Goal: Task Accomplishment & Management: Manage account settings

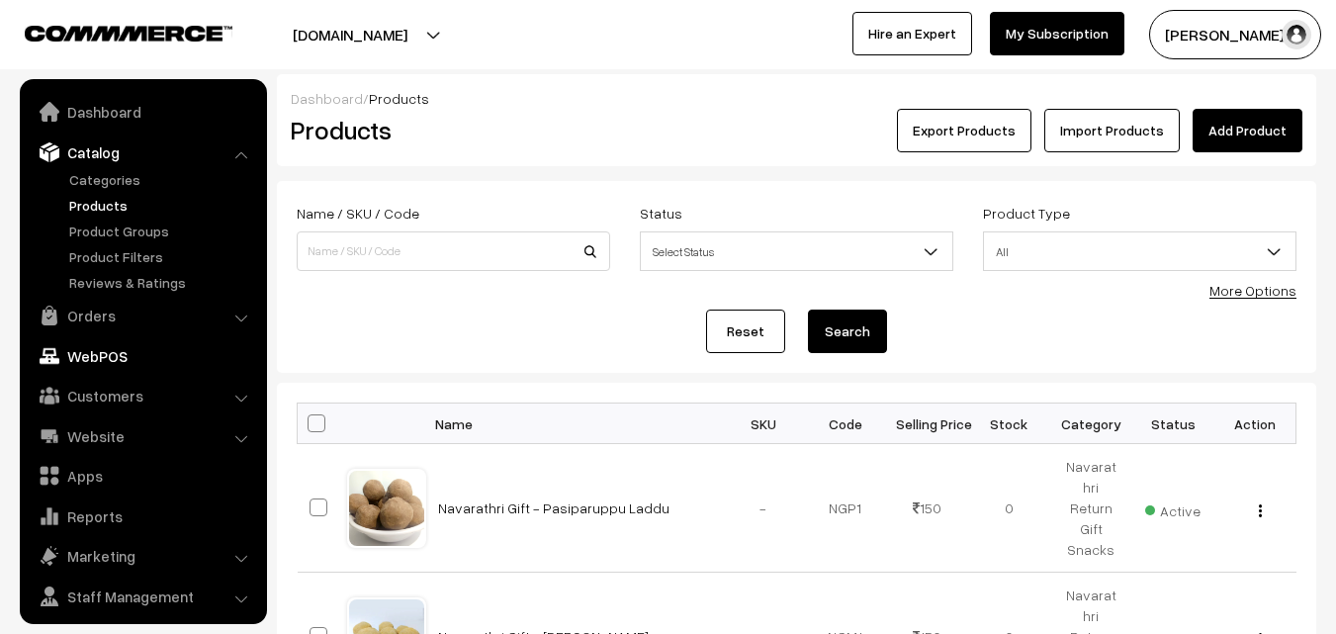
scroll to position [49, 0]
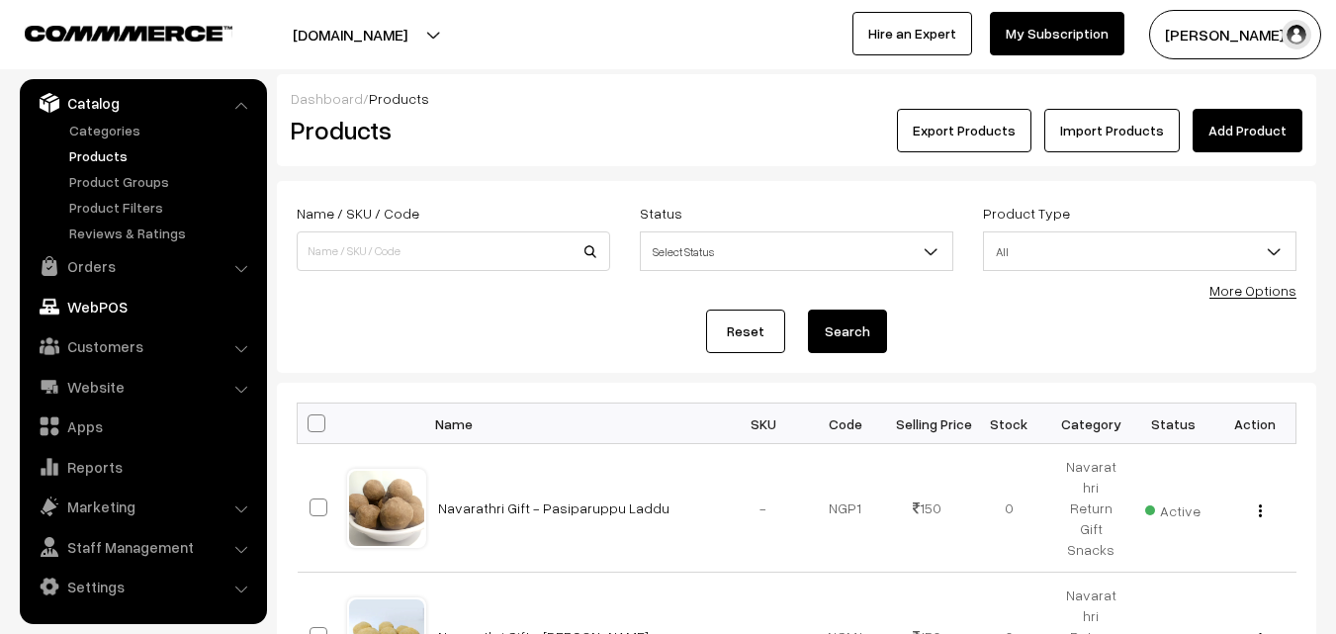
click at [111, 300] on link "WebPOS" at bounding box center [142, 307] width 235 height 36
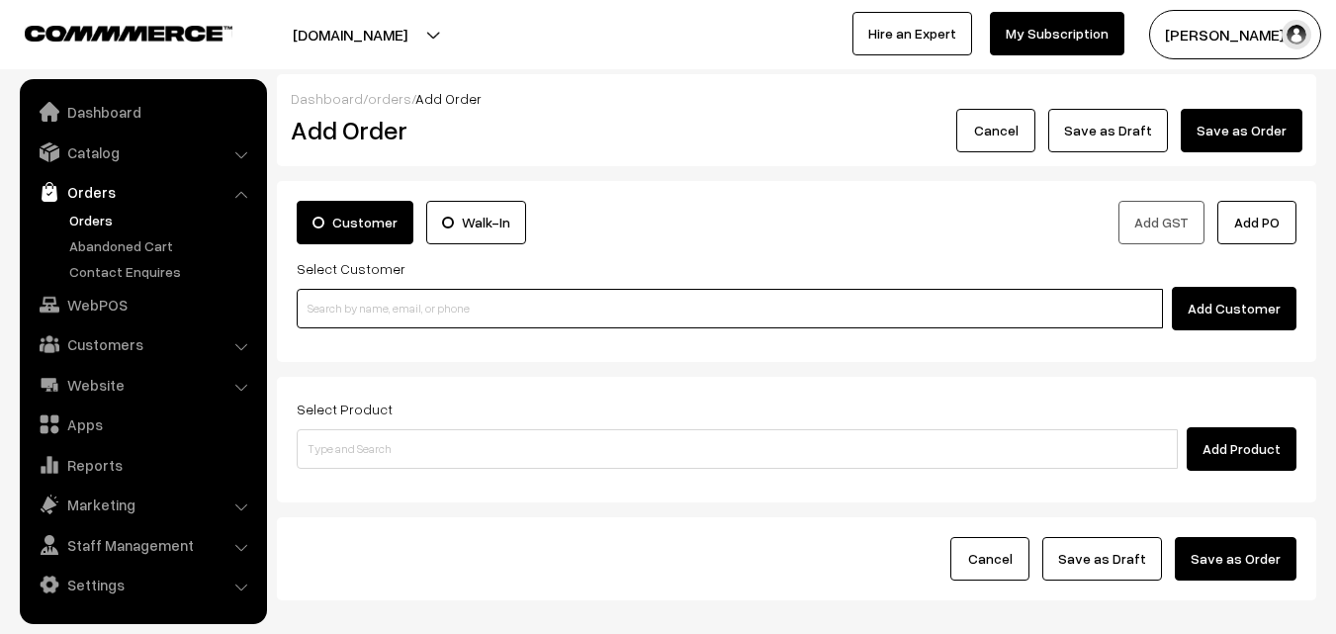
paste input "74011 59931"
click at [406, 305] on input "74011 59931" at bounding box center [730, 309] width 866 height 40
click at [336, 304] on input "74011 59931" at bounding box center [730, 309] width 866 height 40
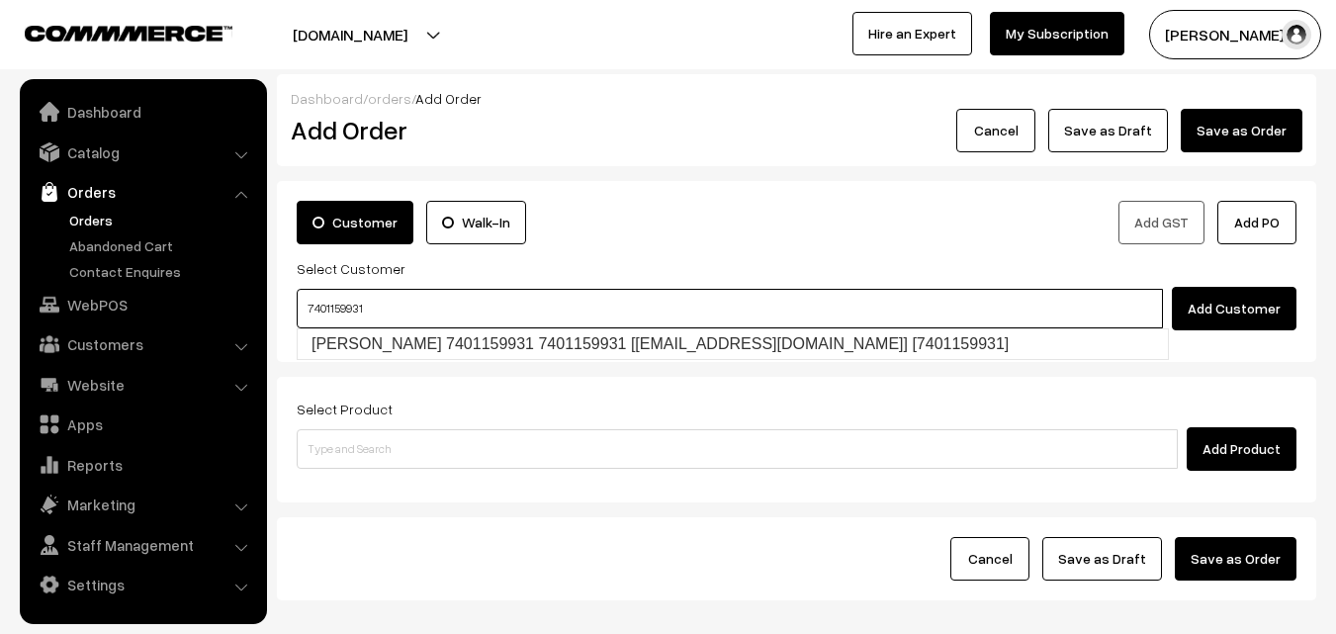
click at [346, 339] on link "Radhai 7401159931 7401159931 [test210@gmail.com] [7401159931]" at bounding box center [733, 344] width 870 height 30
type input "7401159931"
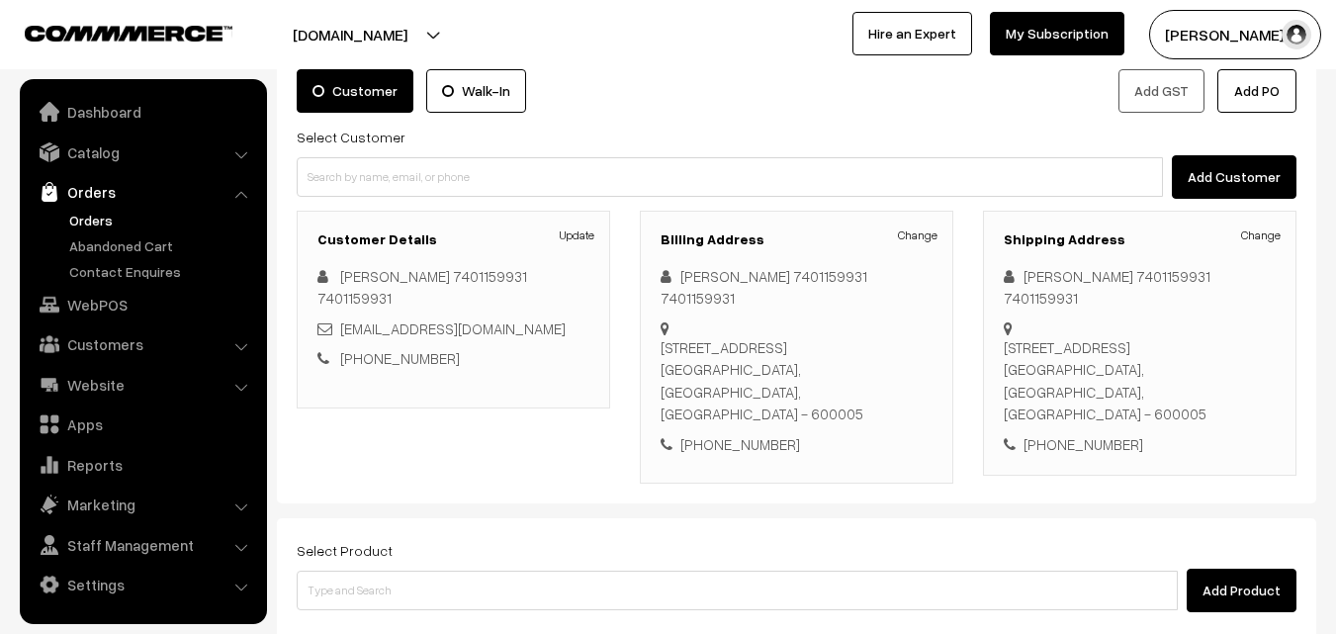
scroll to position [297, 0]
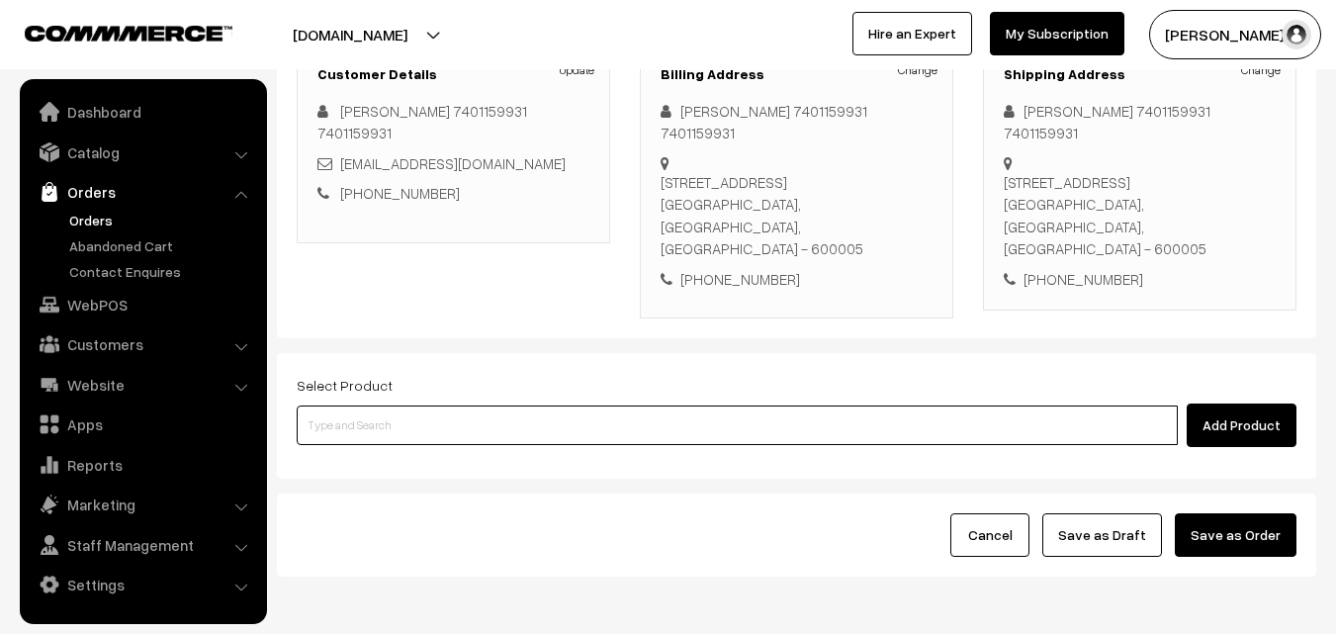
click at [391, 405] on input at bounding box center [737, 425] width 881 height 40
type input "cap"
click at [337, 406] on input at bounding box center [737, 425] width 881 height 40
paste input "74011 59931"
drag, startPoint x: 383, startPoint y: 401, endPoint x: 184, endPoint y: 404, distance: 198.8
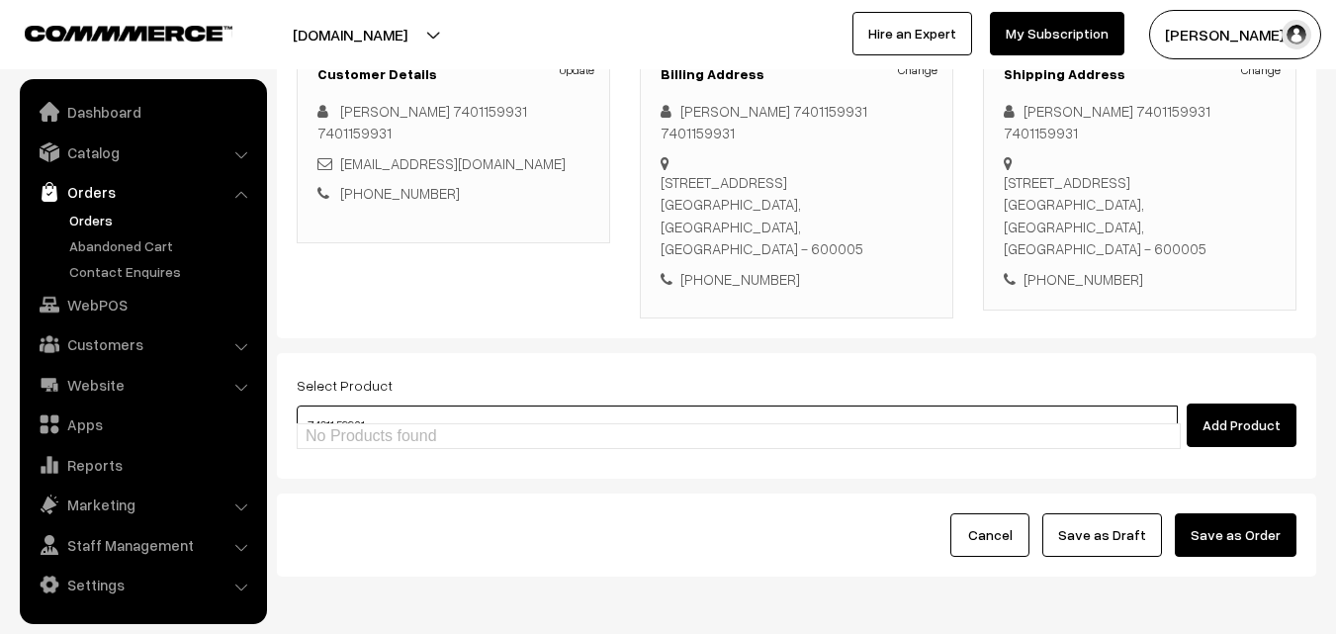
click at [184, 404] on body "Thank you for showing interest. Our team will call you shortly. Close [DOMAIN_N…" at bounding box center [668, 211] width 1336 height 1016
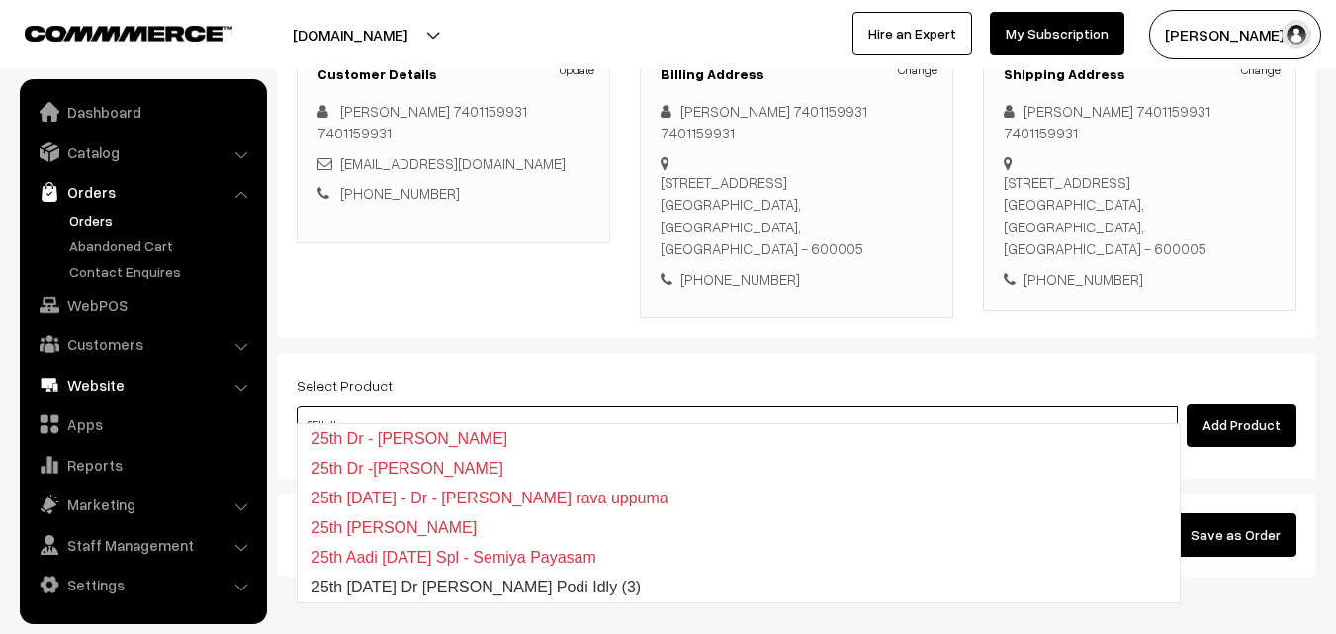
type input "25th thu"
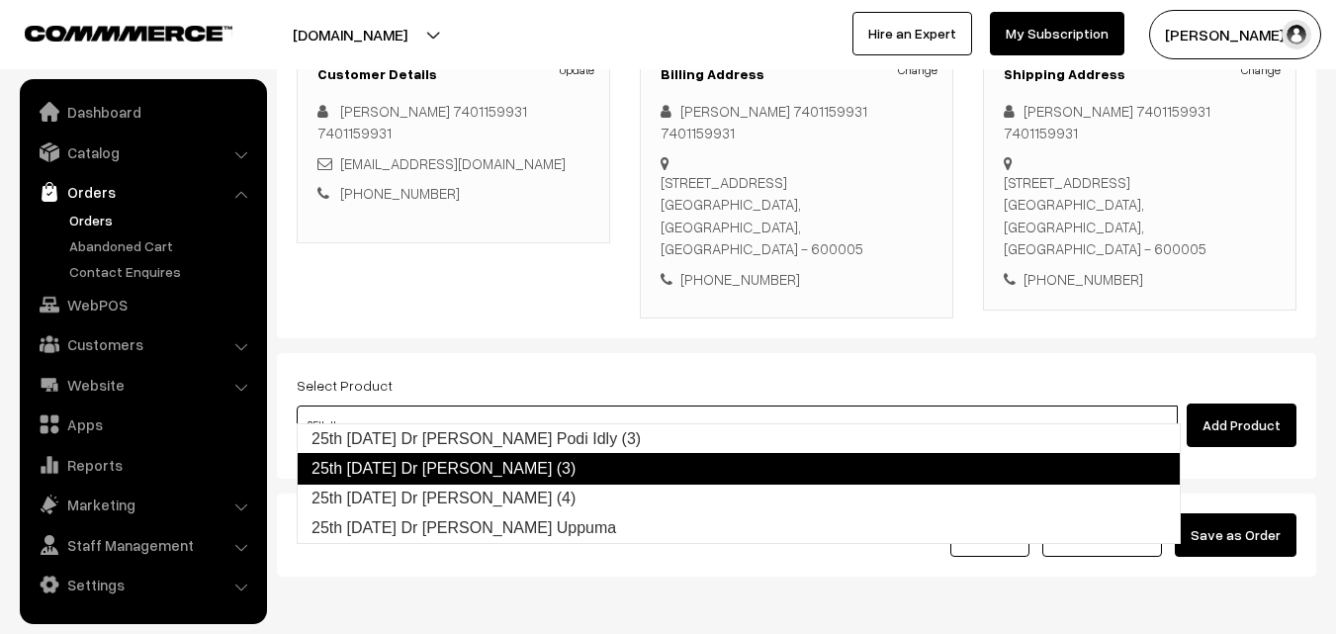
click at [437, 471] on link "25th [DATE] Dr [PERSON_NAME] (3)" at bounding box center [739, 469] width 884 height 32
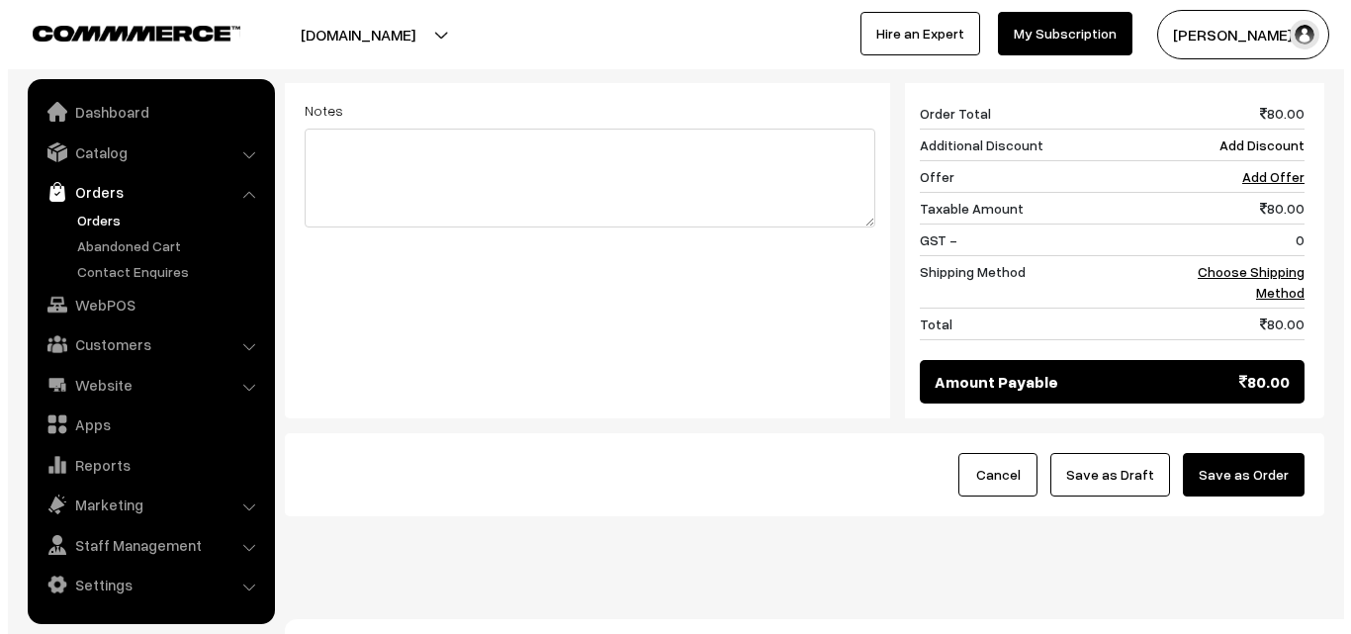
scroll to position [841, 0]
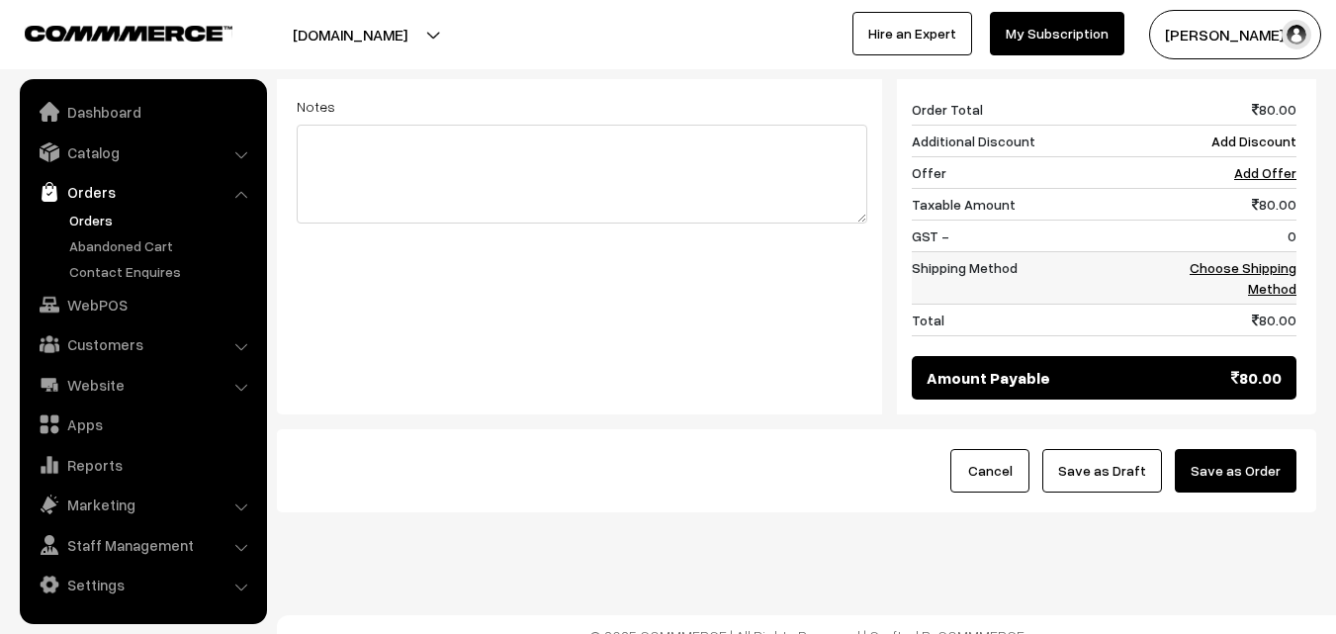
click at [1222, 259] on link "Choose Shipping Method" at bounding box center [1242, 278] width 107 height 38
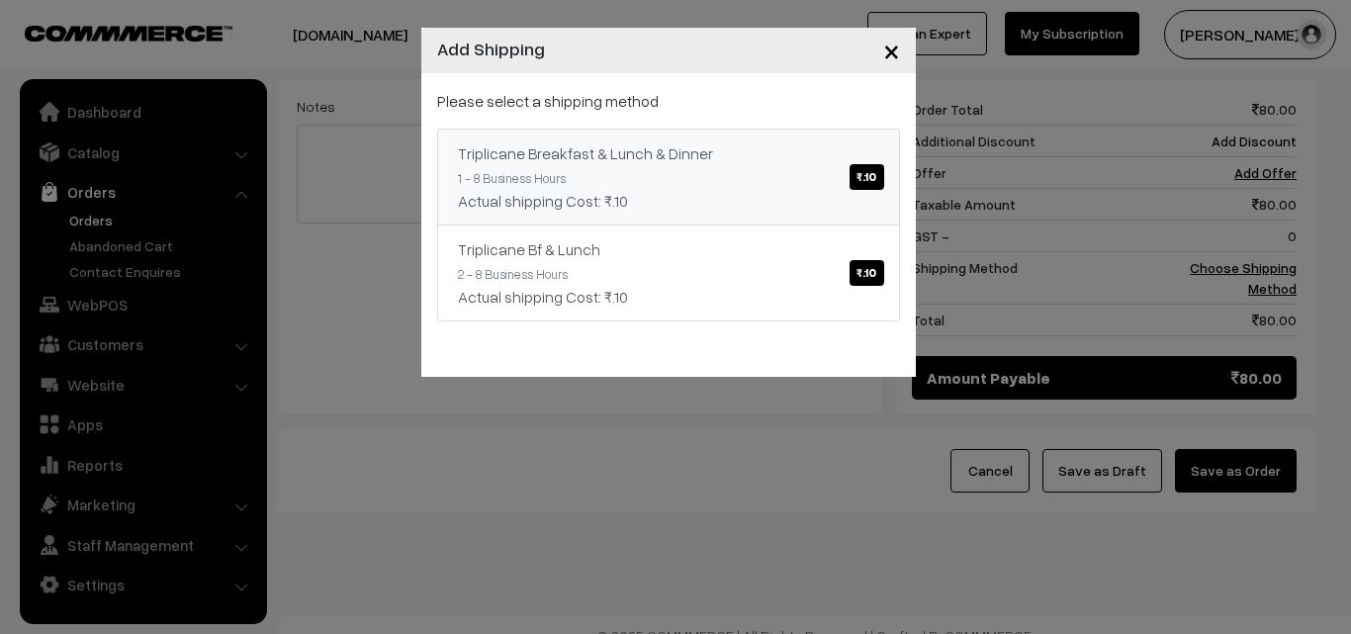
click at [847, 160] on div "Triplicane Breakfast & Lunch & Dinner ₹.10" at bounding box center [668, 153] width 421 height 24
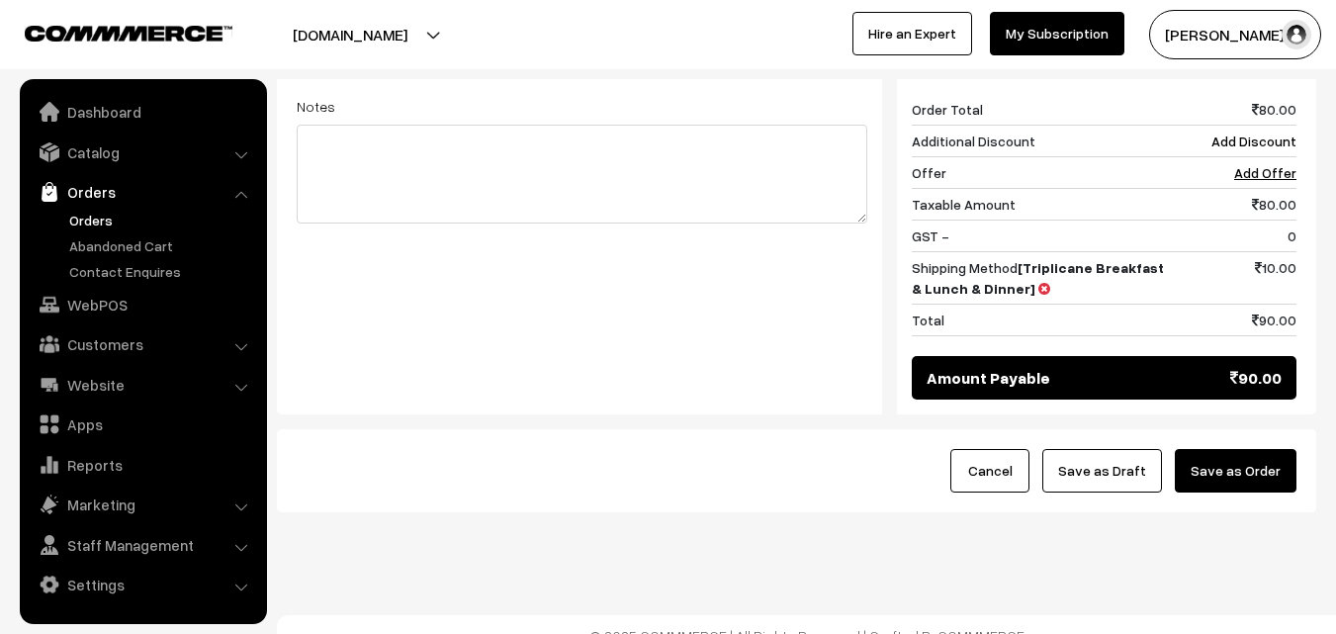
click at [1234, 449] on button "Save as Order" at bounding box center [1236, 471] width 122 height 44
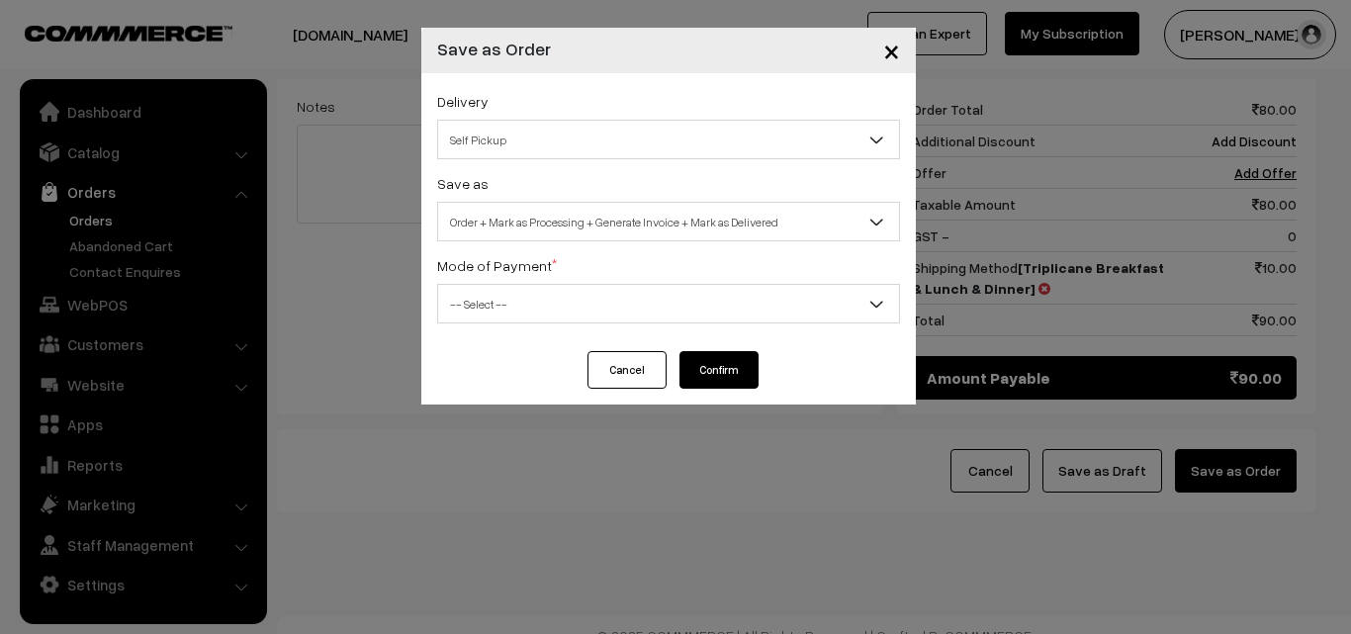
click at [566, 133] on span "Self Pickup" at bounding box center [668, 140] width 461 height 35
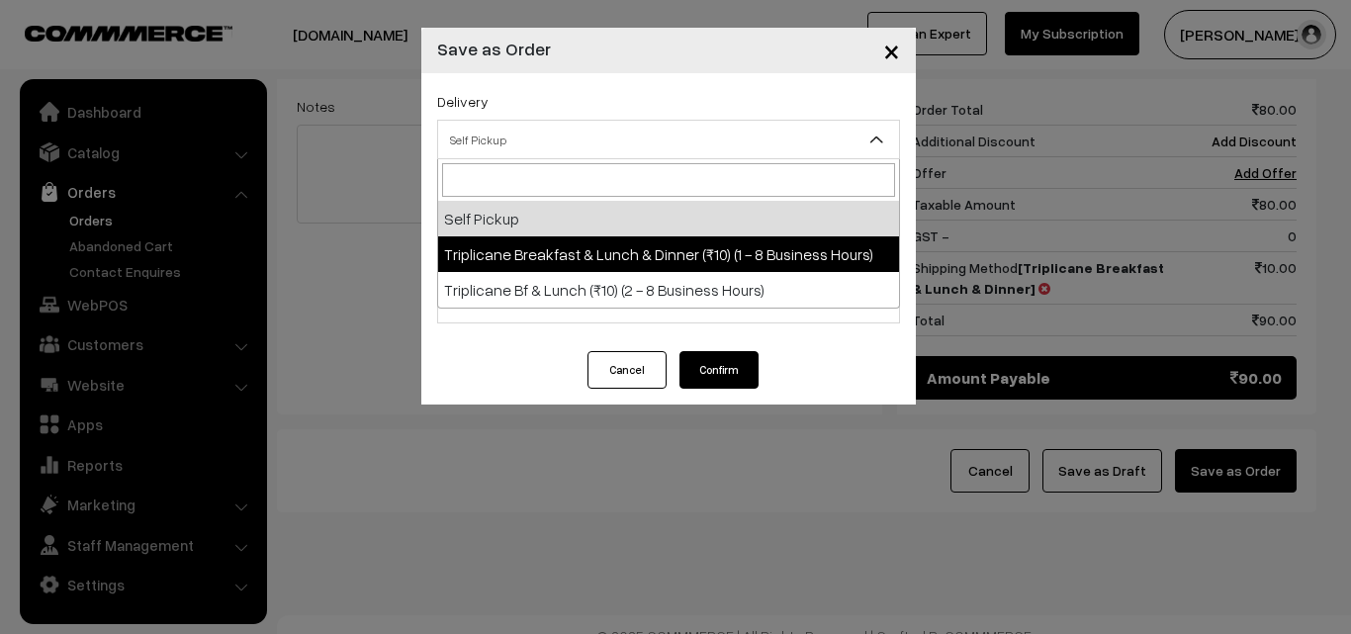
select select "TBL1"
select select "3"
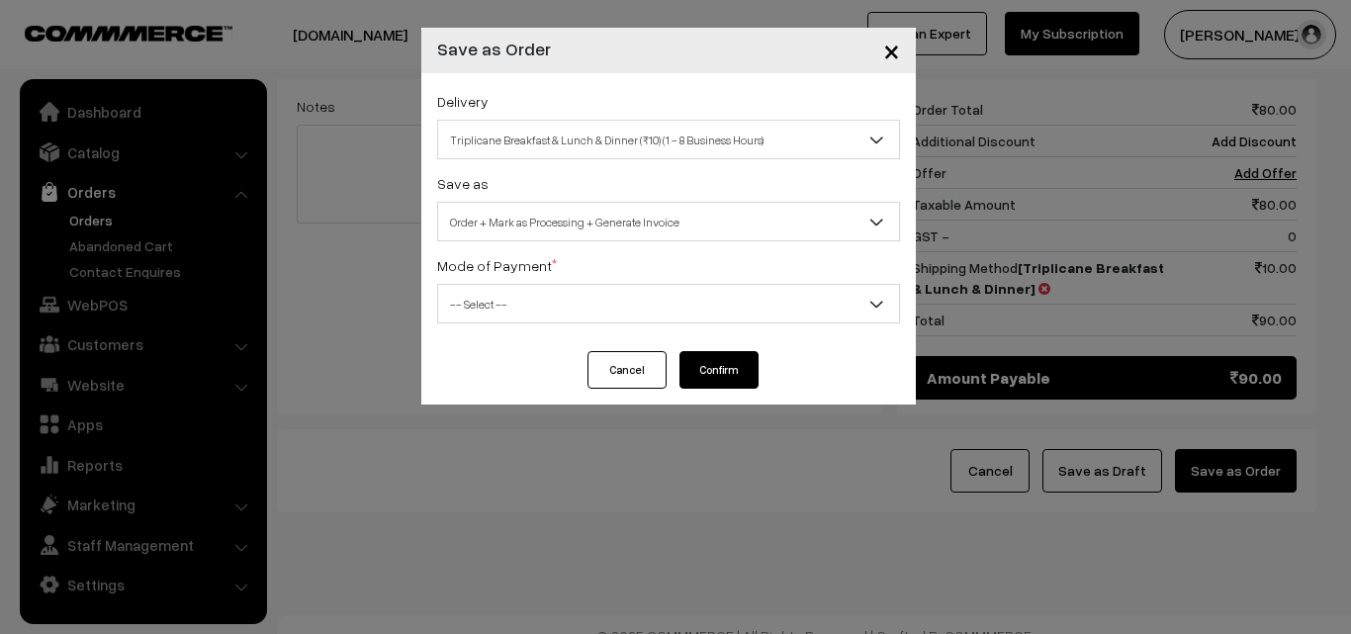
click at [548, 218] on span "Order + Mark as Processing + Generate Invoice" at bounding box center [668, 222] width 461 height 35
click at [508, 307] on span "-- Select --" at bounding box center [668, 304] width 461 height 35
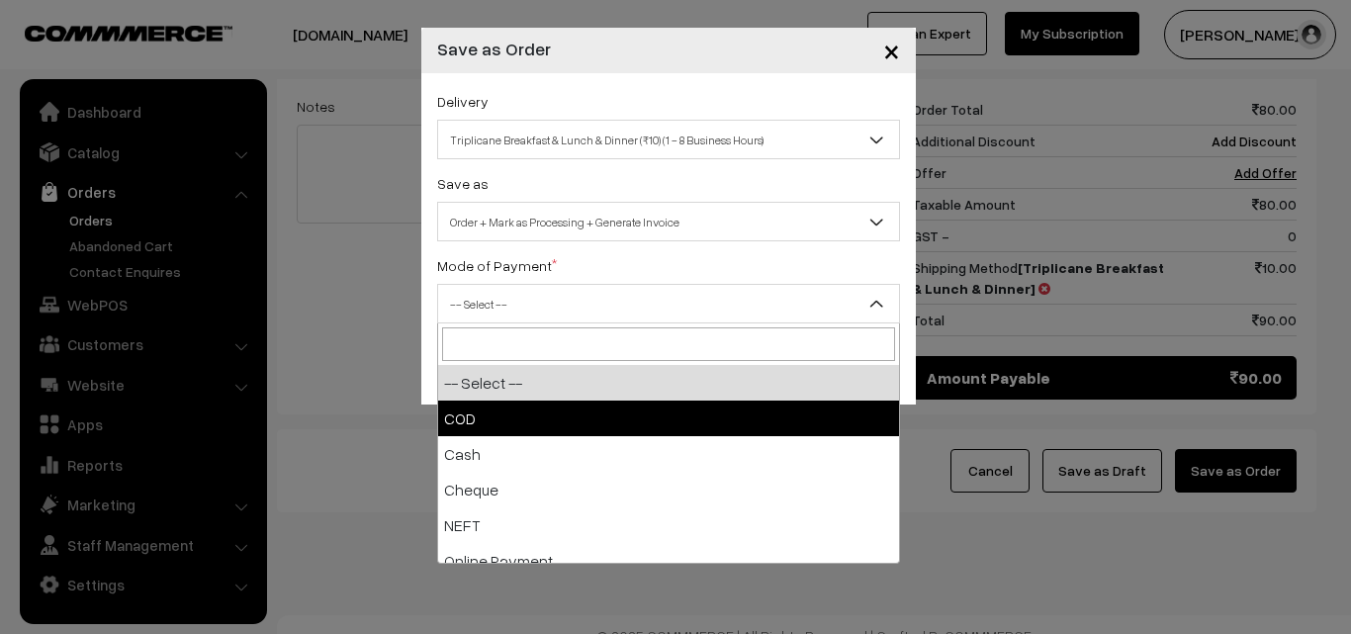
select select "1"
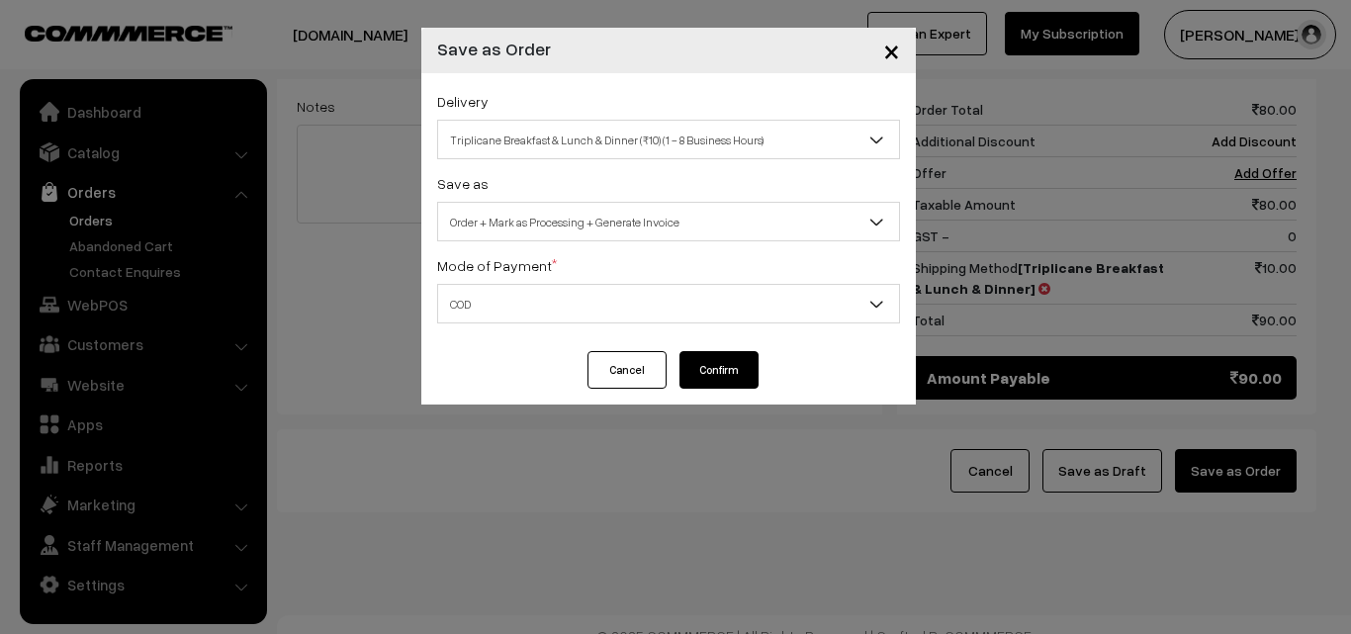
click at [739, 378] on button "Confirm" at bounding box center [718, 370] width 79 height 38
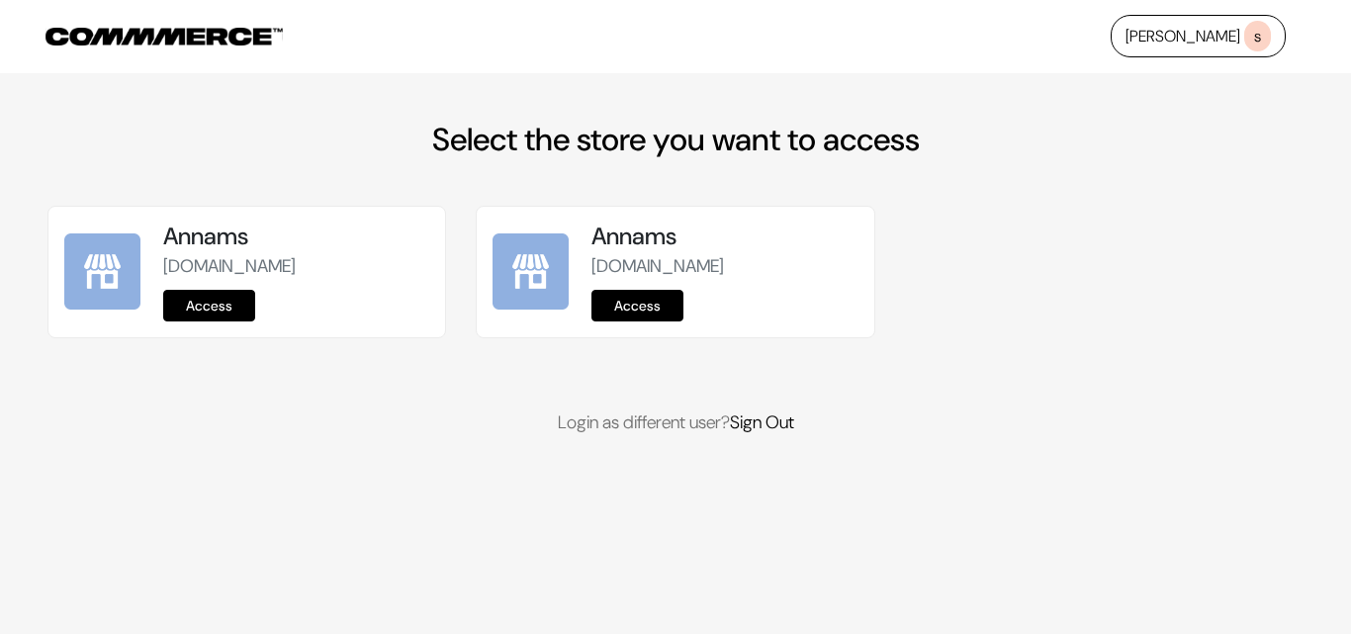
click at [240, 305] on link "Access" at bounding box center [209, 306] width 92 height 32
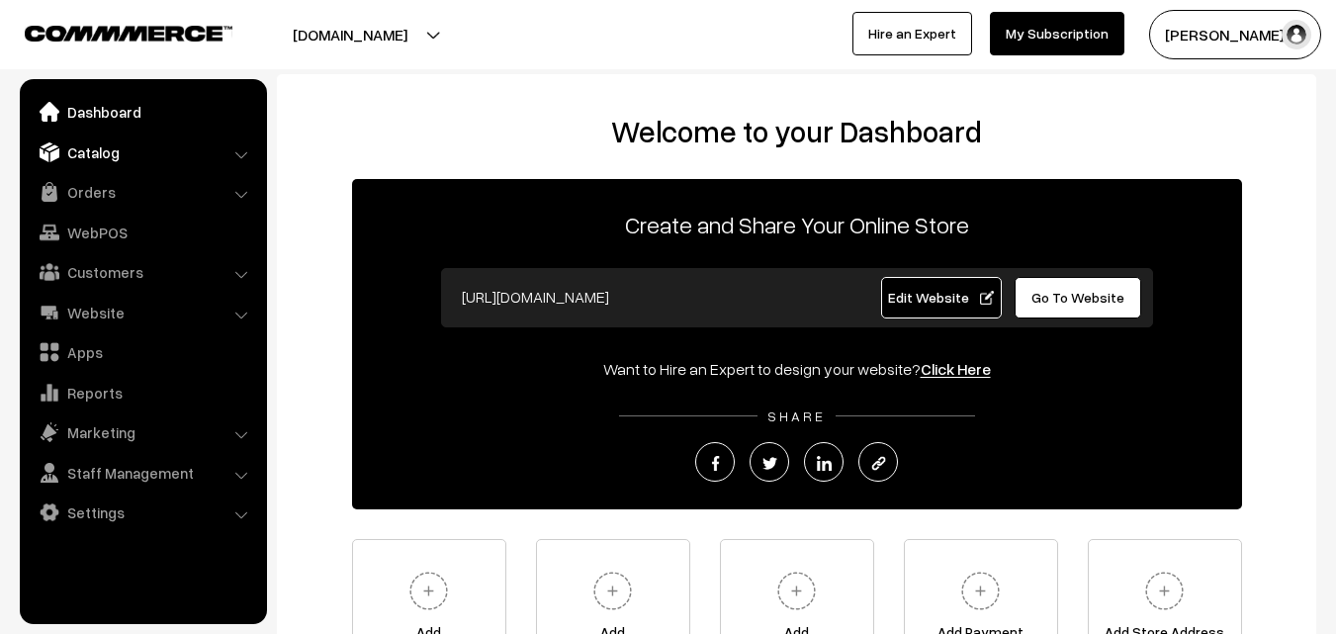
click at [112, 153] on link "Catalog" at bounding box center [142, 152] width 235 height 36
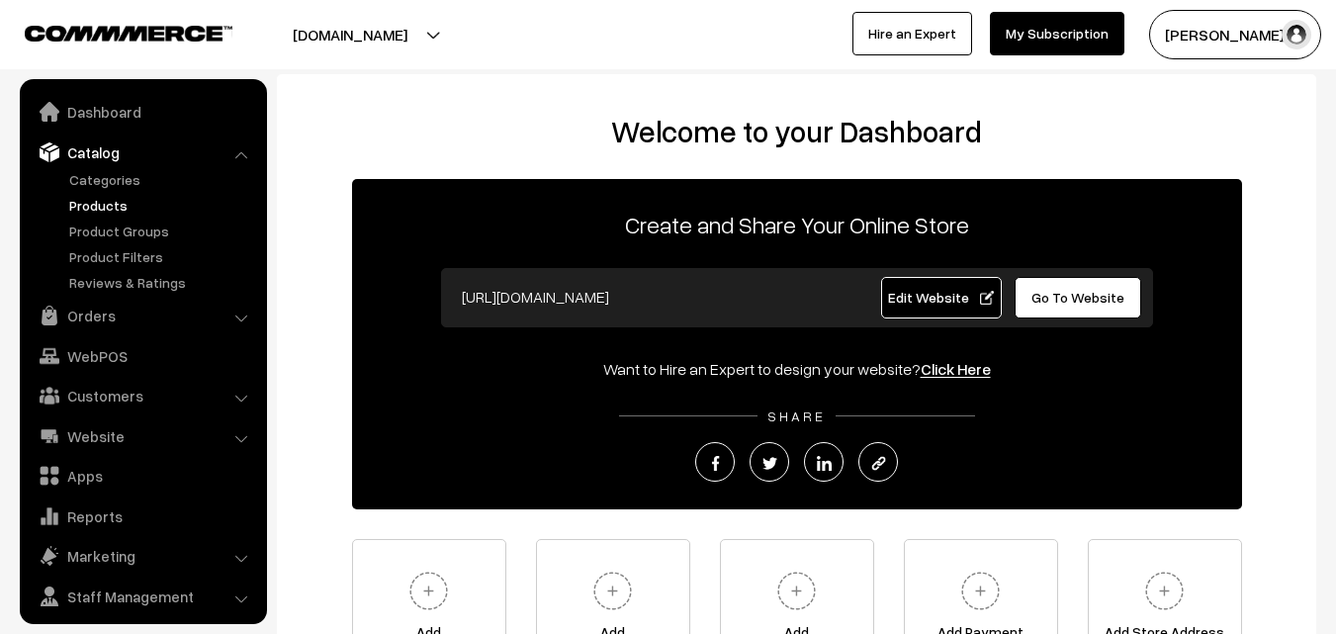
click at [115, 202] on link "Products" at bounding box center [162, 205] width 196 height 21
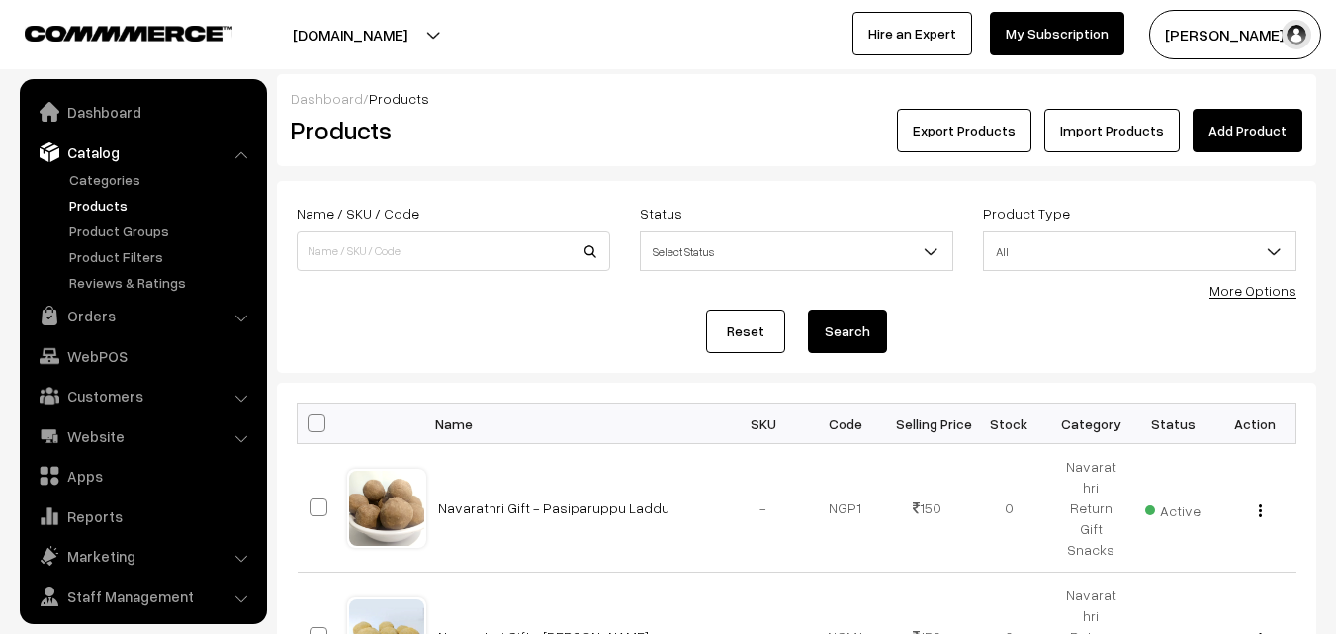
scroll to position [49, 0]
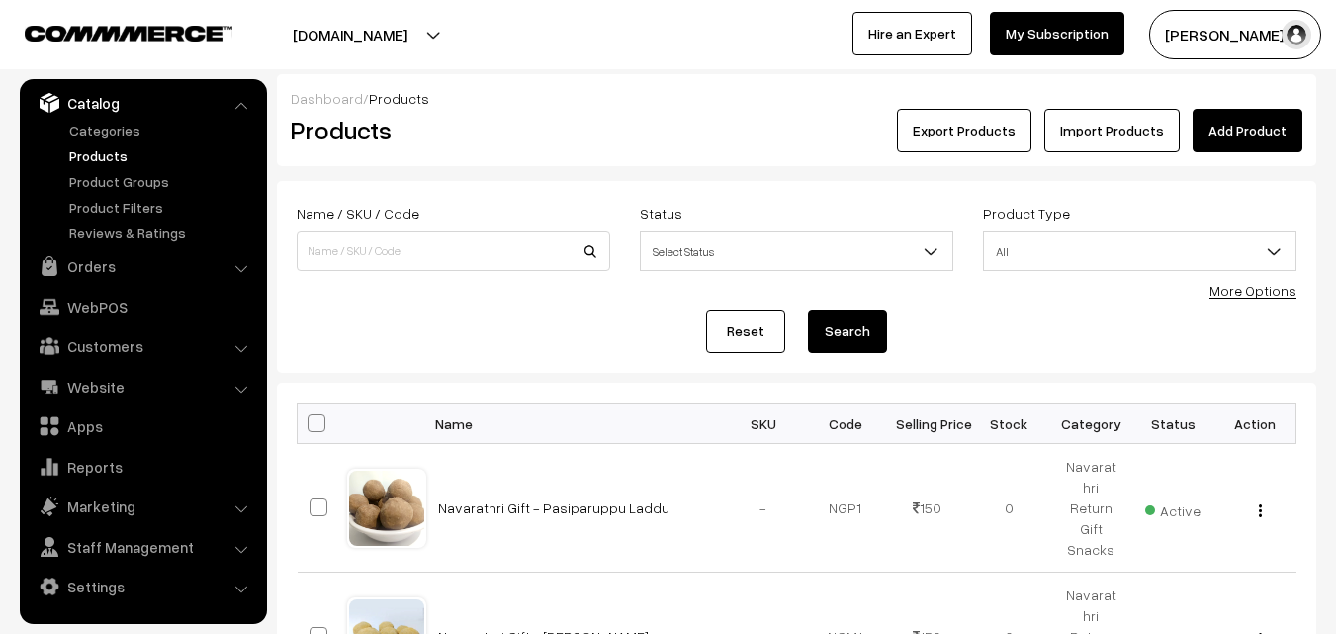
click at [1249, 287] on link "More Options" at bounding box center [1252, 290] width 87 height 17
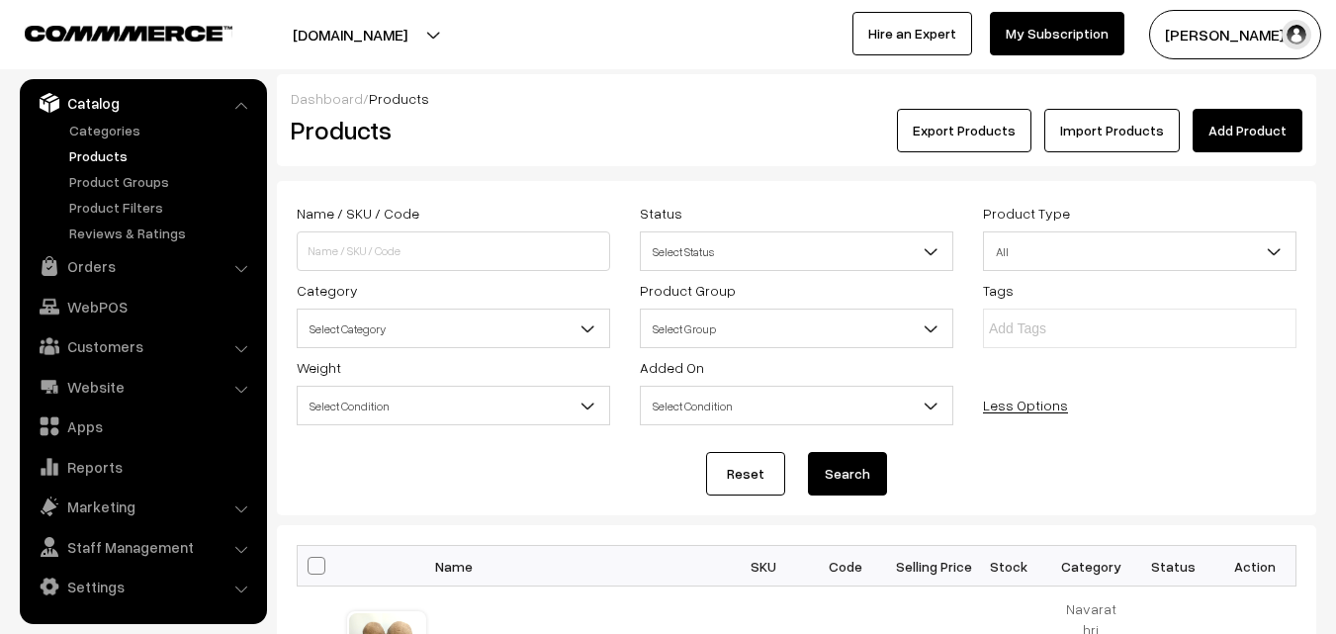
click at [365, 331] on span "Select Category" at bounding box center [453, 328] width 311 height 35
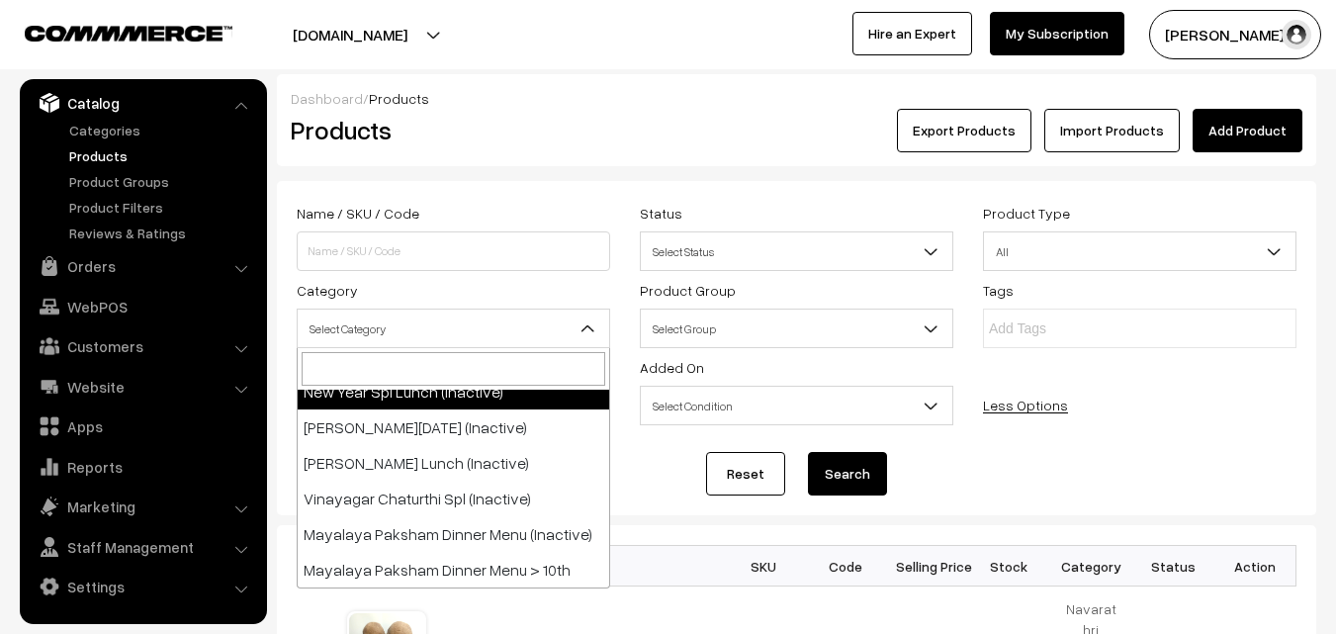
scroll to position [791, 0]
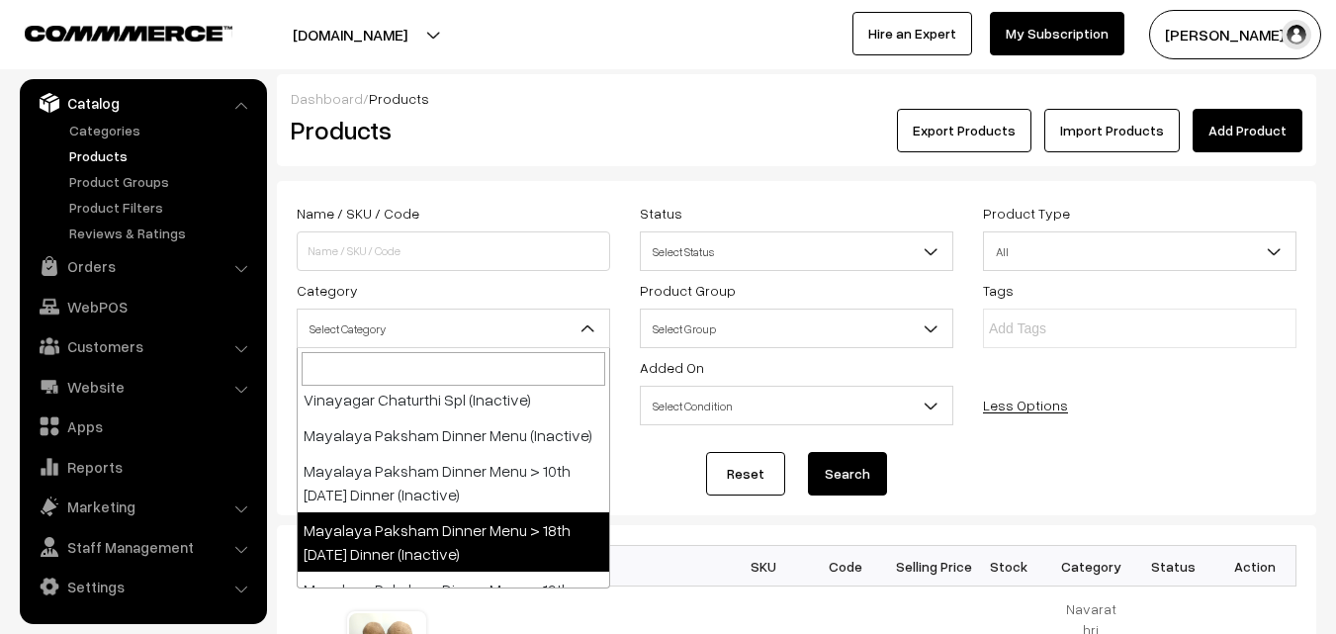
select select "104"
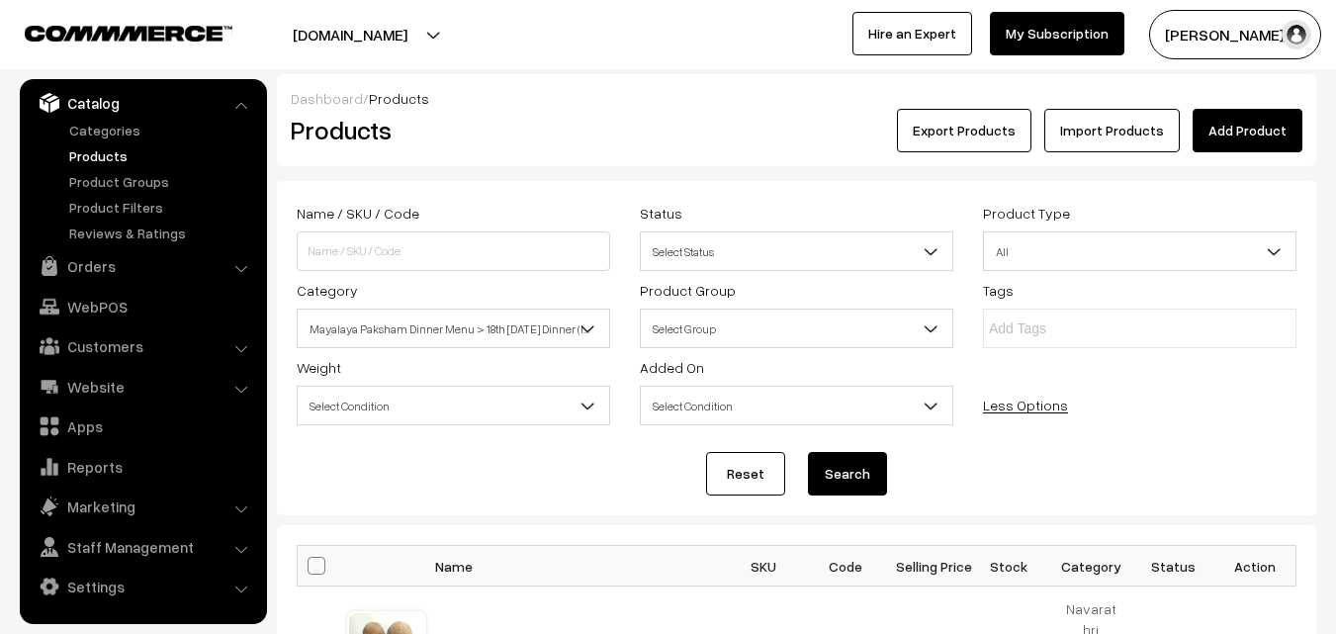
click at [829, 481] on button "Search" at bounding box center [847, 474] width 79 height 44
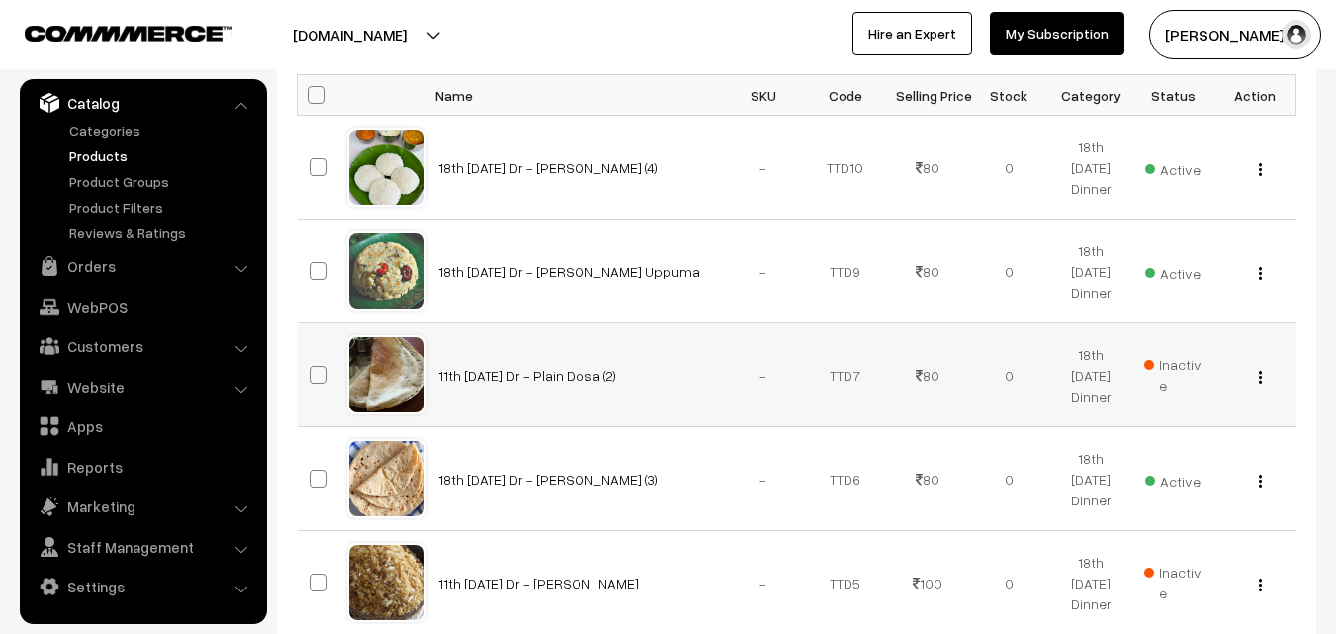
scroll to position [280, 0]
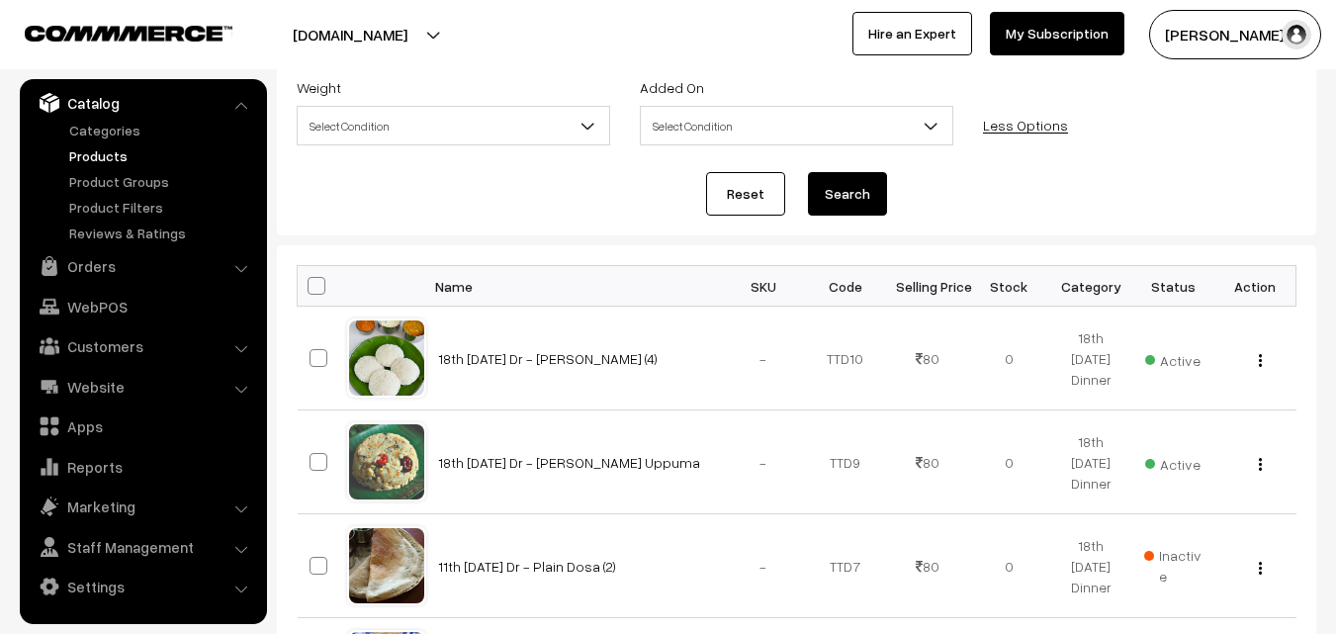
click at [1021, 129] on link "Less Options" at bounding box center [1025, 125] width 85 height 17
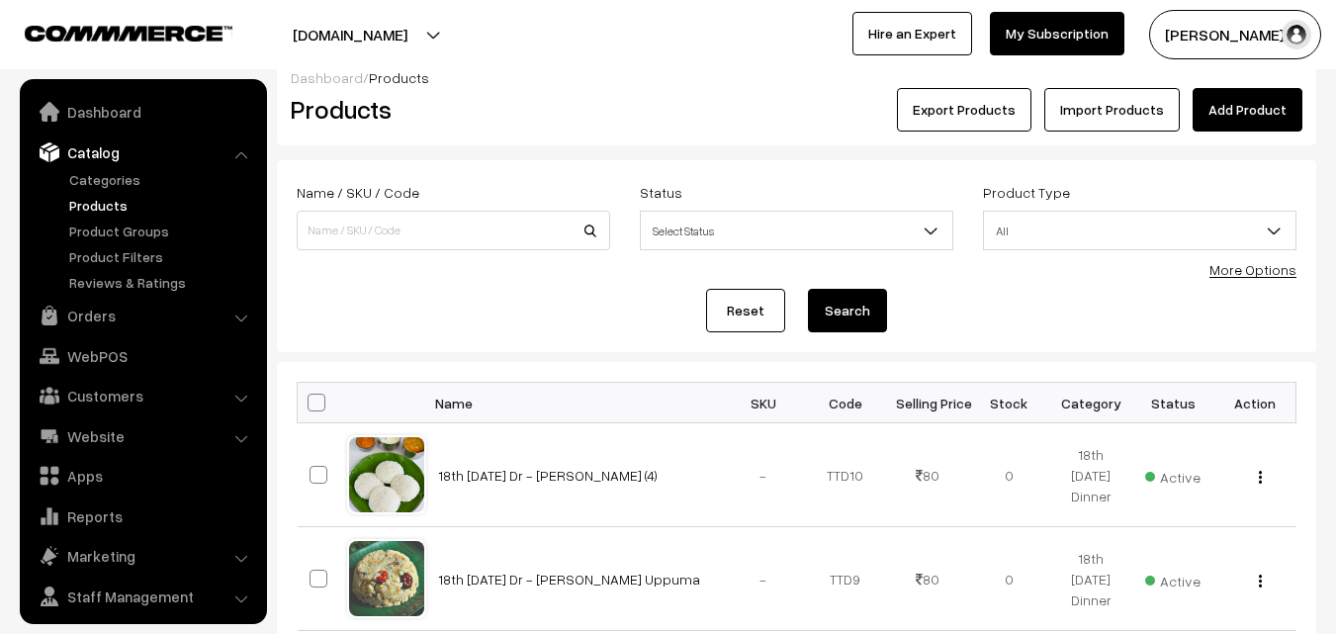
scroll to position [0, 0]
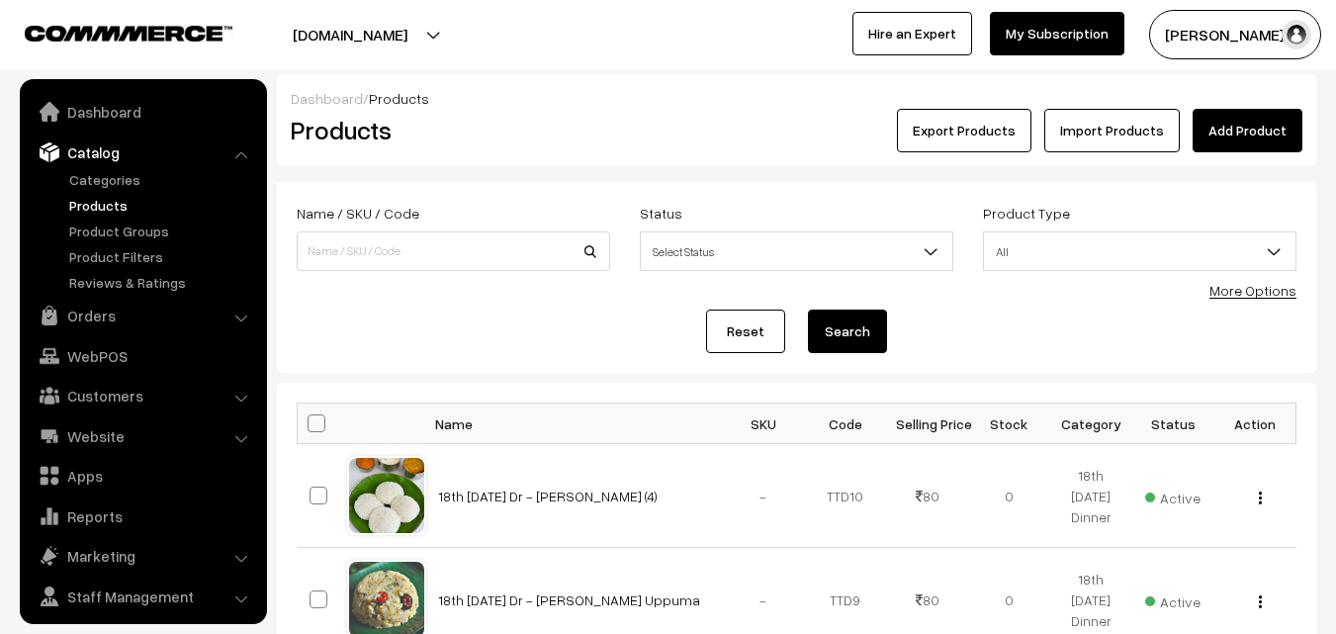
click at [1225, 298] on link "More Options" at bounding box center [1252, 290] width 87 height 17
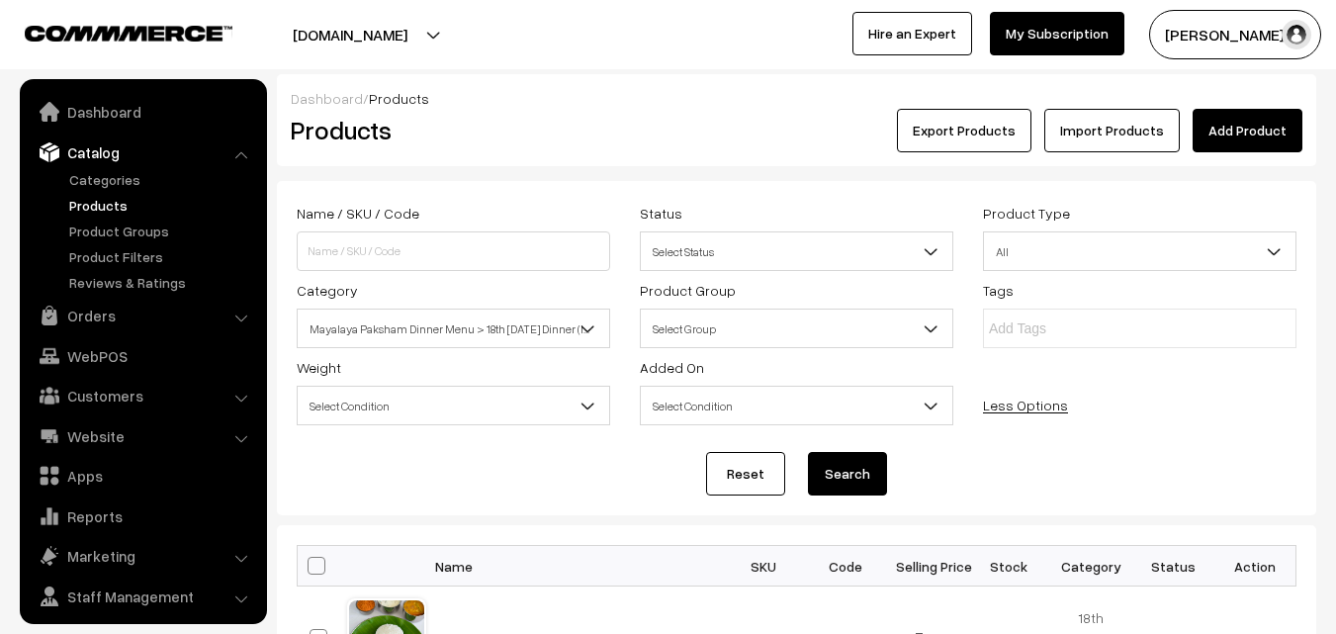
click at [496, 328] on span "Mayalaya Paksham Dinner Menu > 18th Thursday Dinner (Inactive)" at bounding box center [453, 328] width 311 height 35
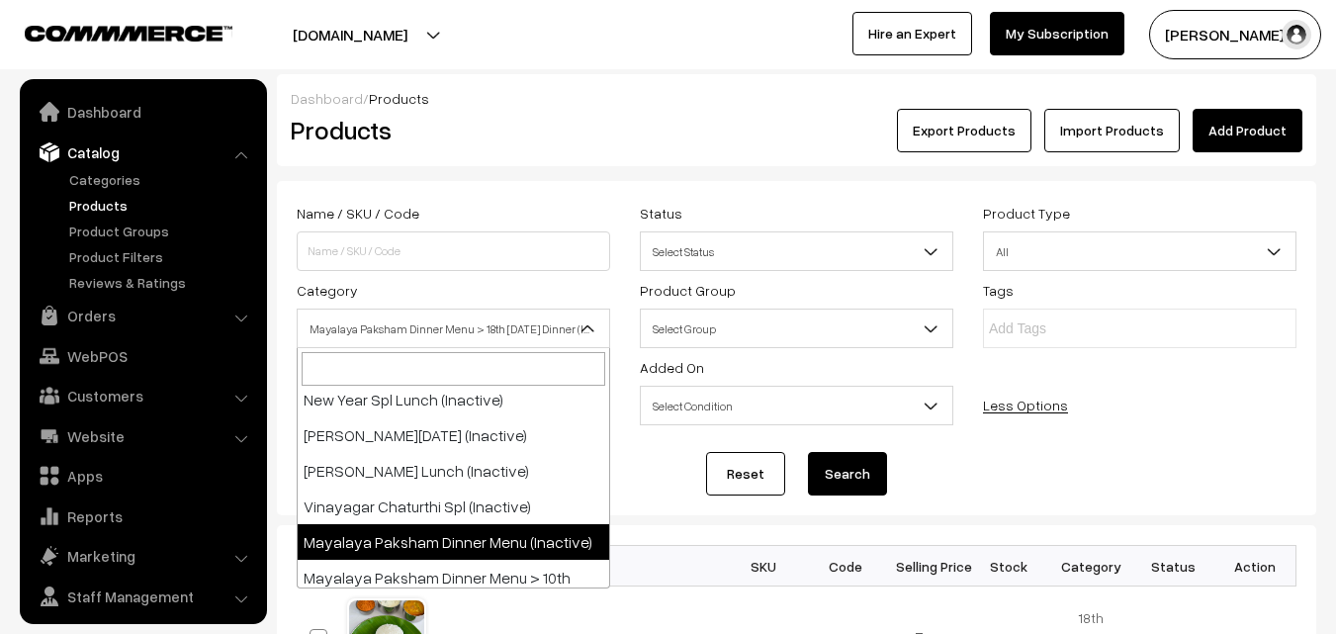
scroll to position [597, 0]
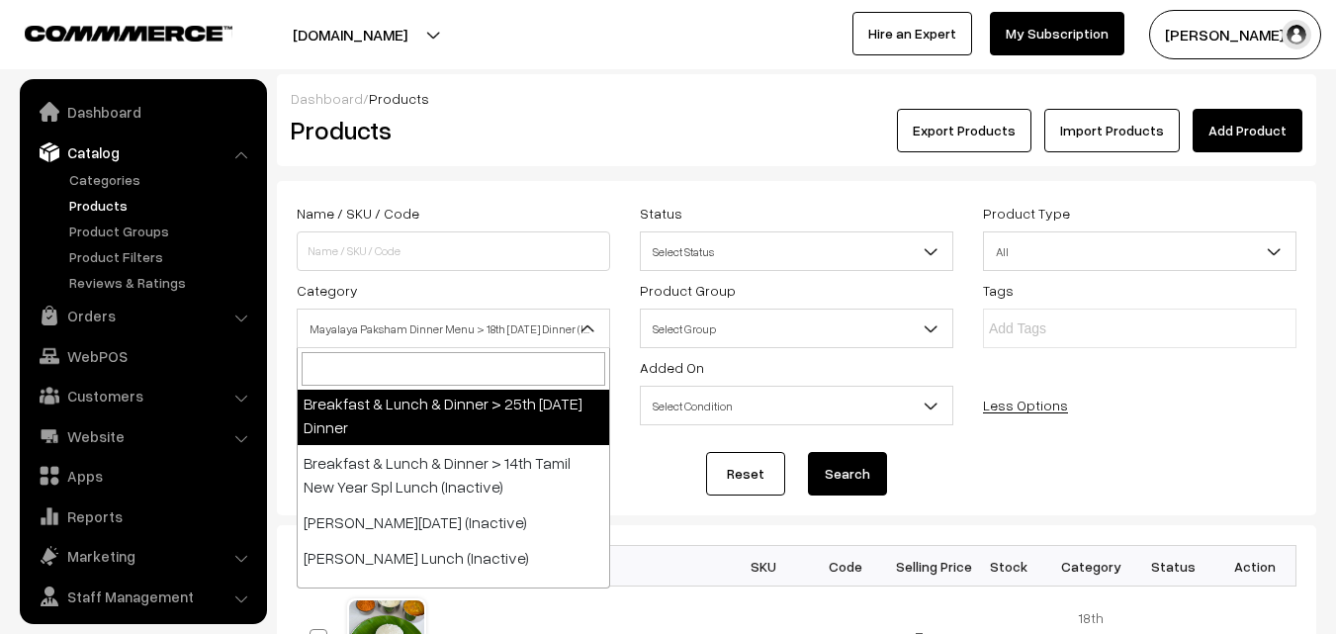
select select "68"
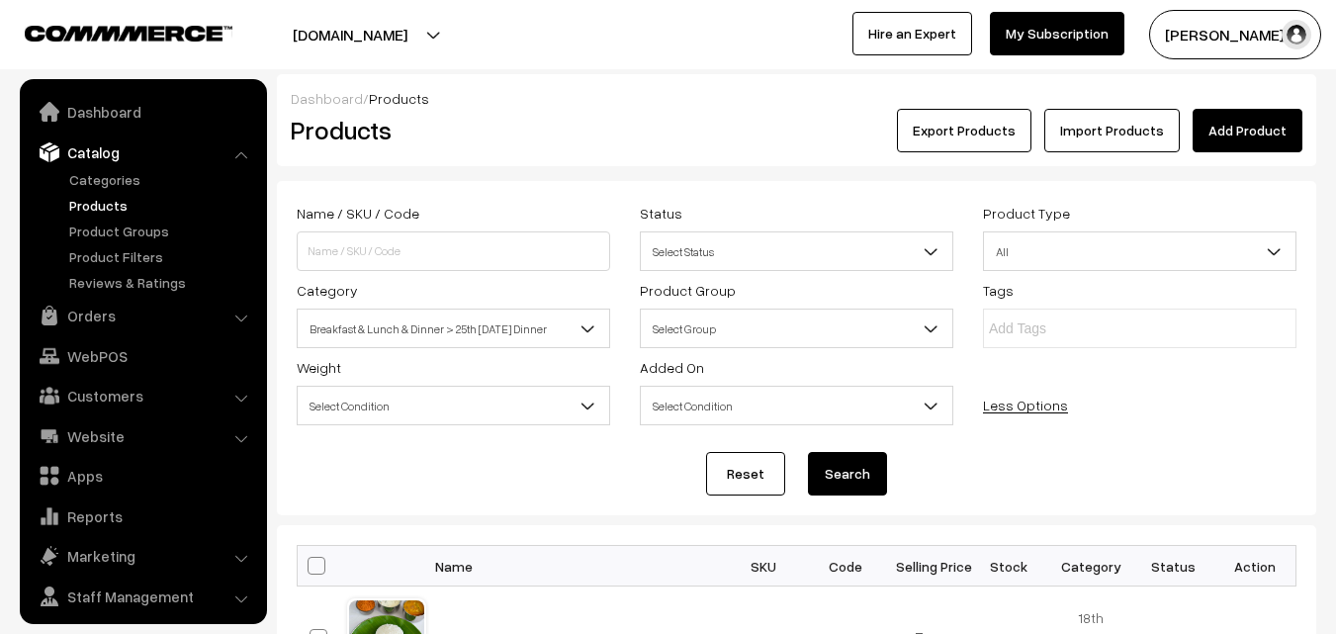
click at [833, 464] on button "Search" at bounding box center [847, 474] width 79 height 44
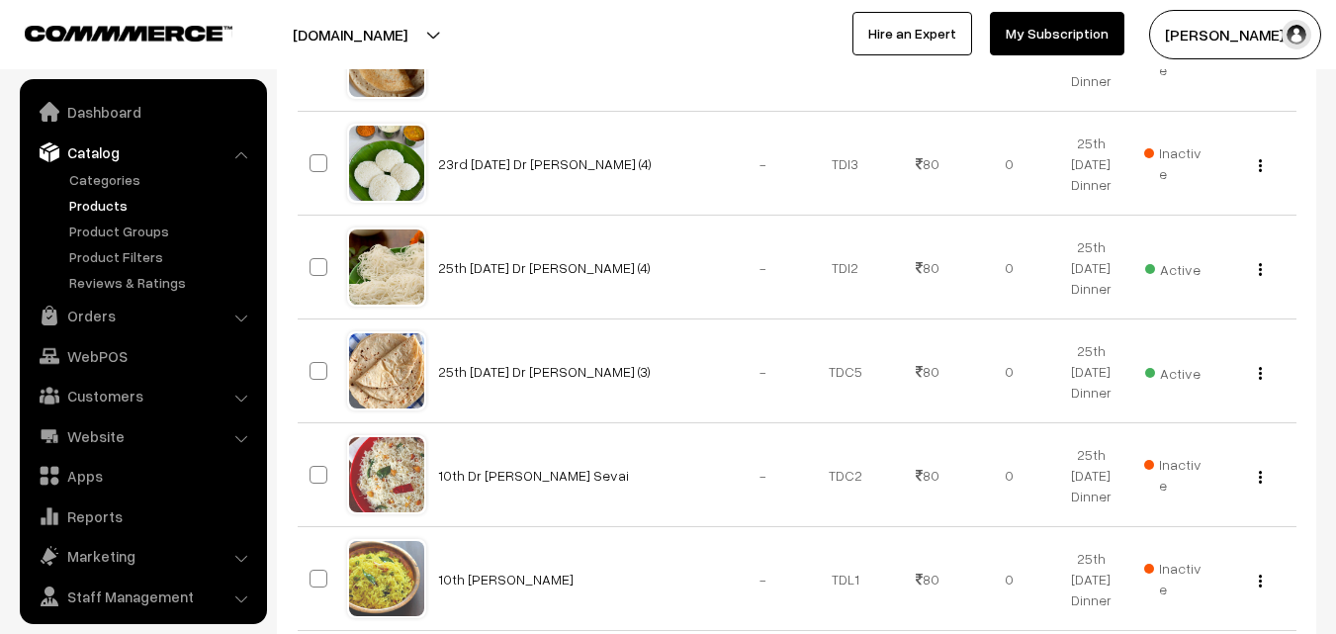
scroll to position [49, 0]
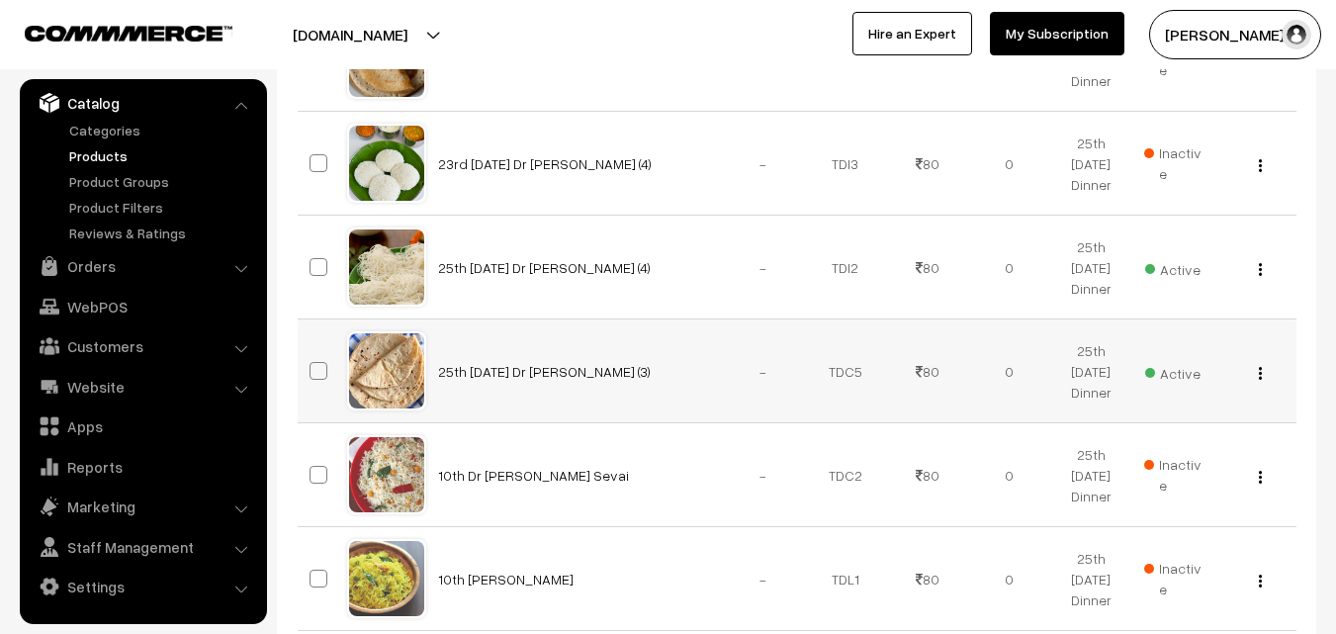
click at [1259, 377] on img "button" at bounding box center [1260, 373] width 3 height 13
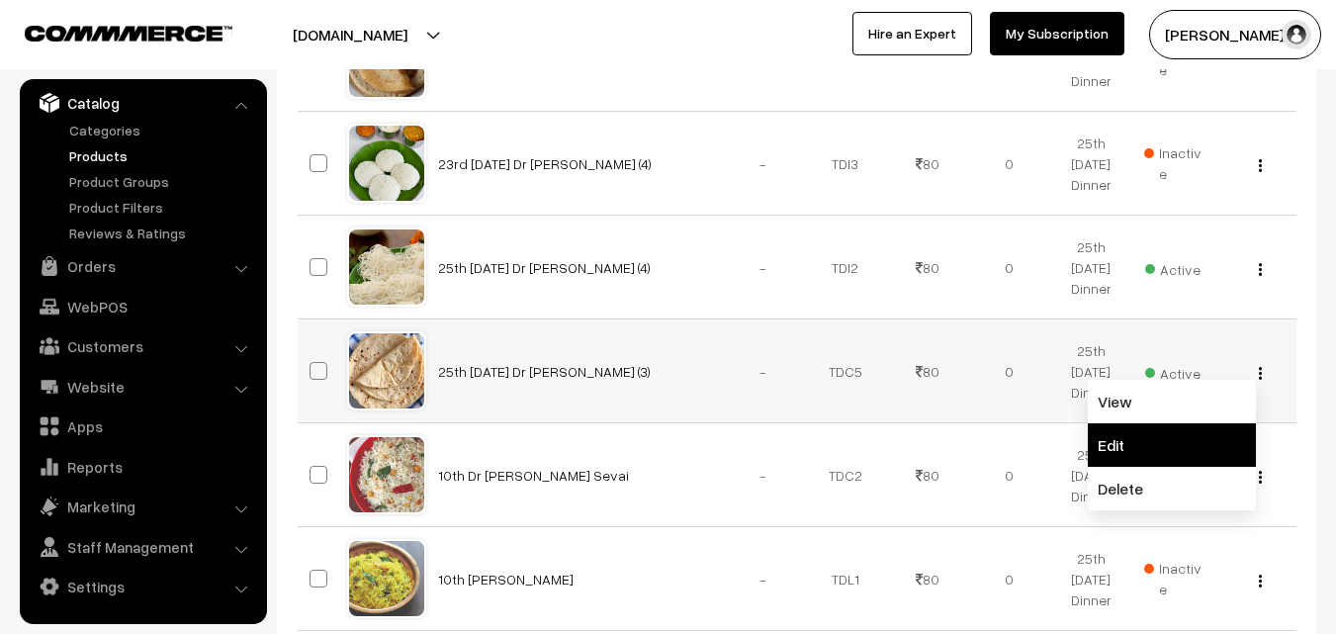
click at [1157, 437] on link "Edit" at bounding box center [1172, 445] width 168 height 44
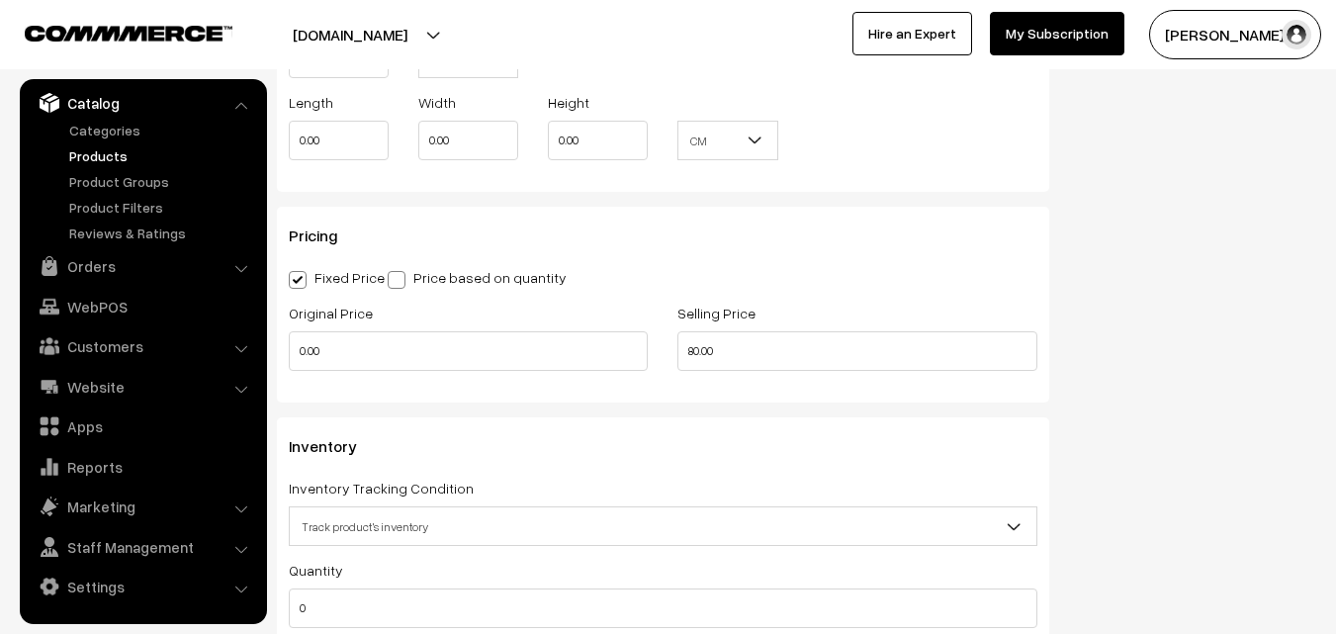
scroll to position [1780, 0]
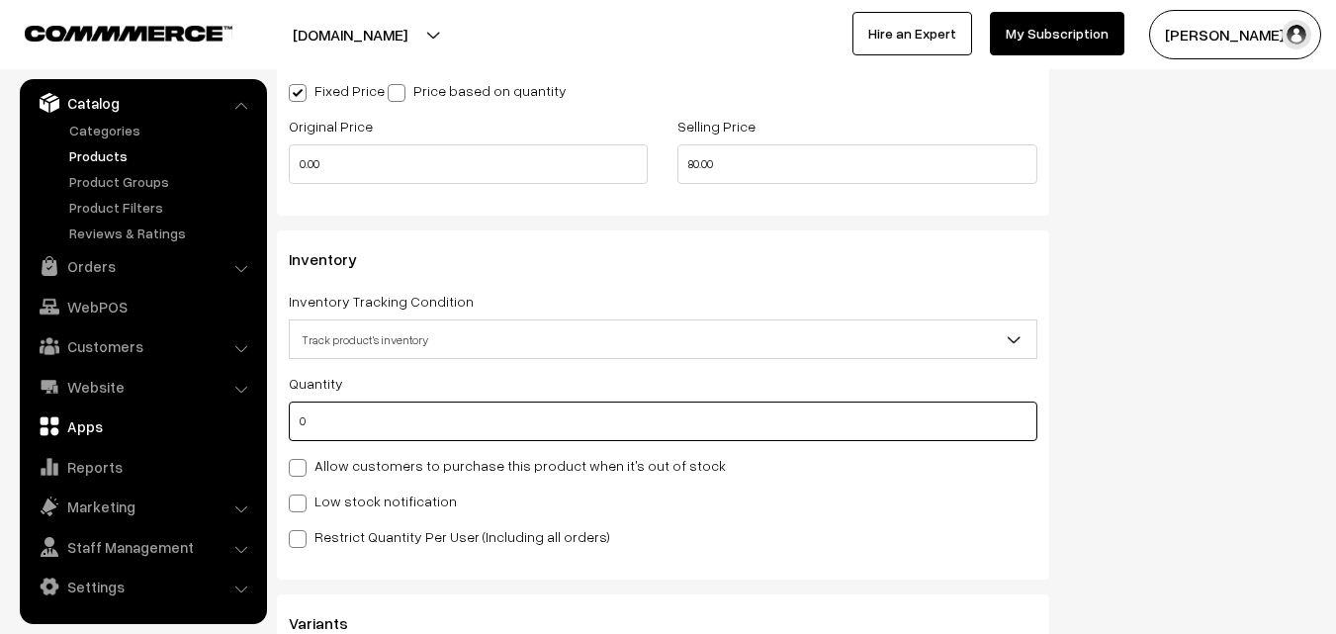
click at [220, 442] on body "Thank you for showing interest. Our team will call you shortly. Close [DOMAIN_N…" at bounding box center [668, 17] width 1336 height 3594
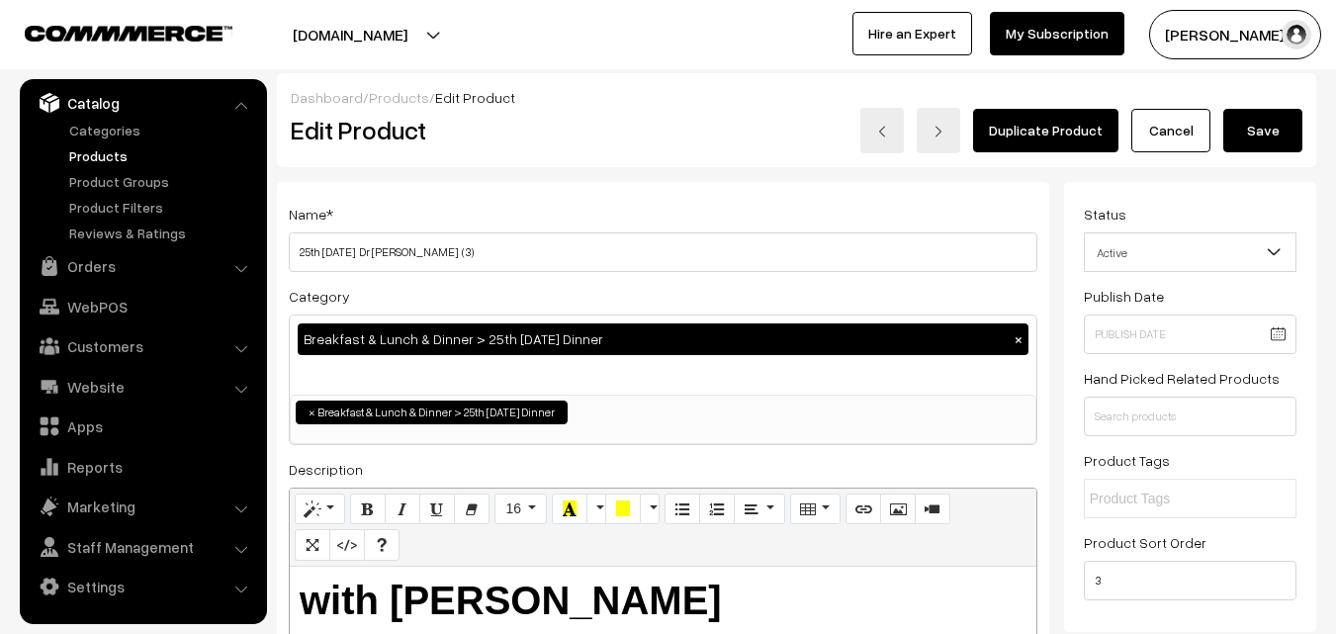
scroll to position [0, 0]
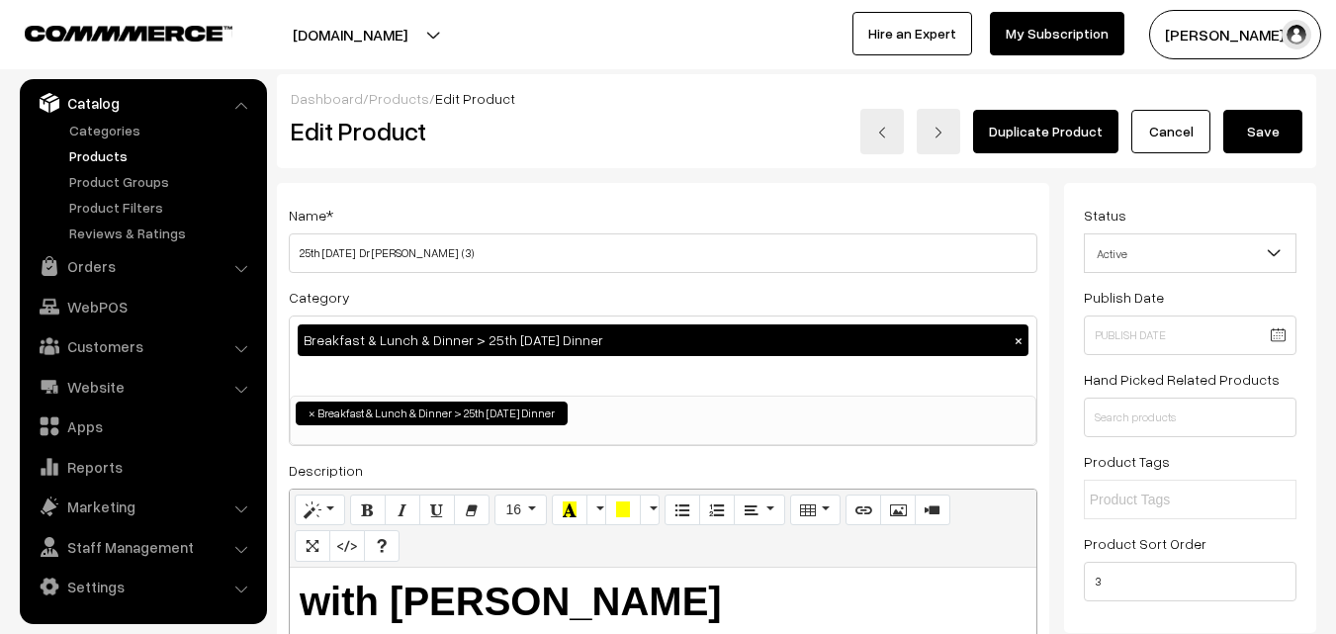
type input "1"
click at [1258, 134] on button "Save" at bounding box center [1262, 132] width 79 height 44
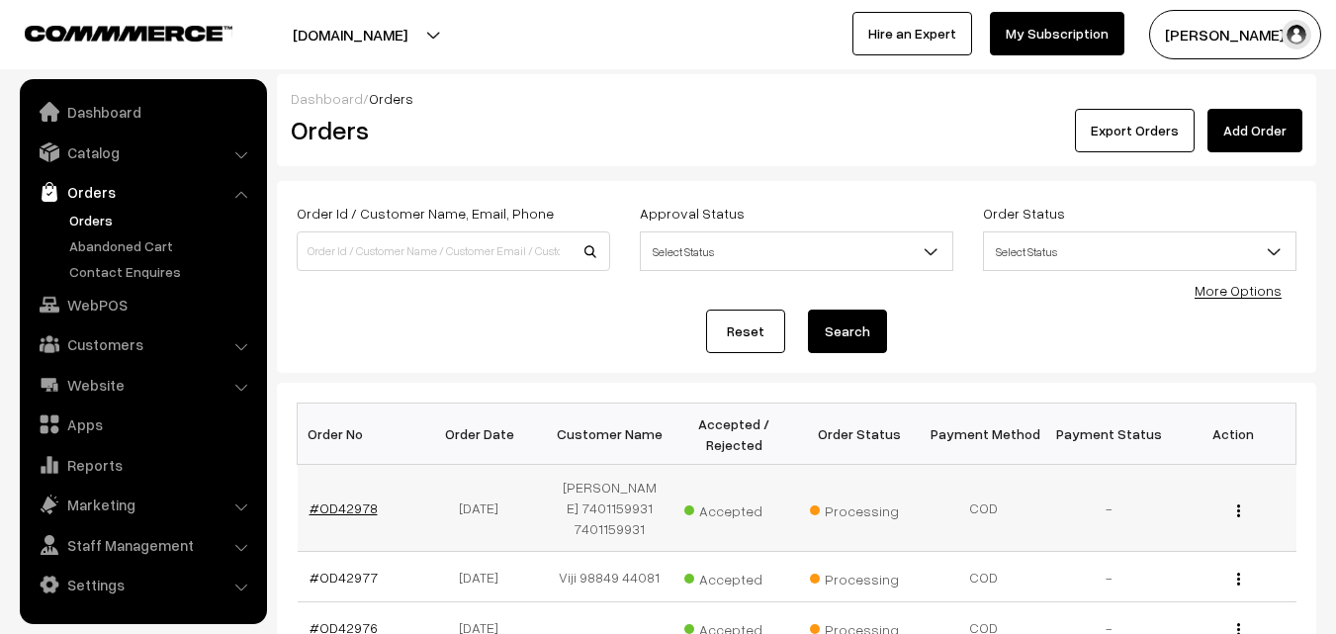
click at [338, 506] on link "#OD42978" at bounding box center [343, 507] width 68 height 17
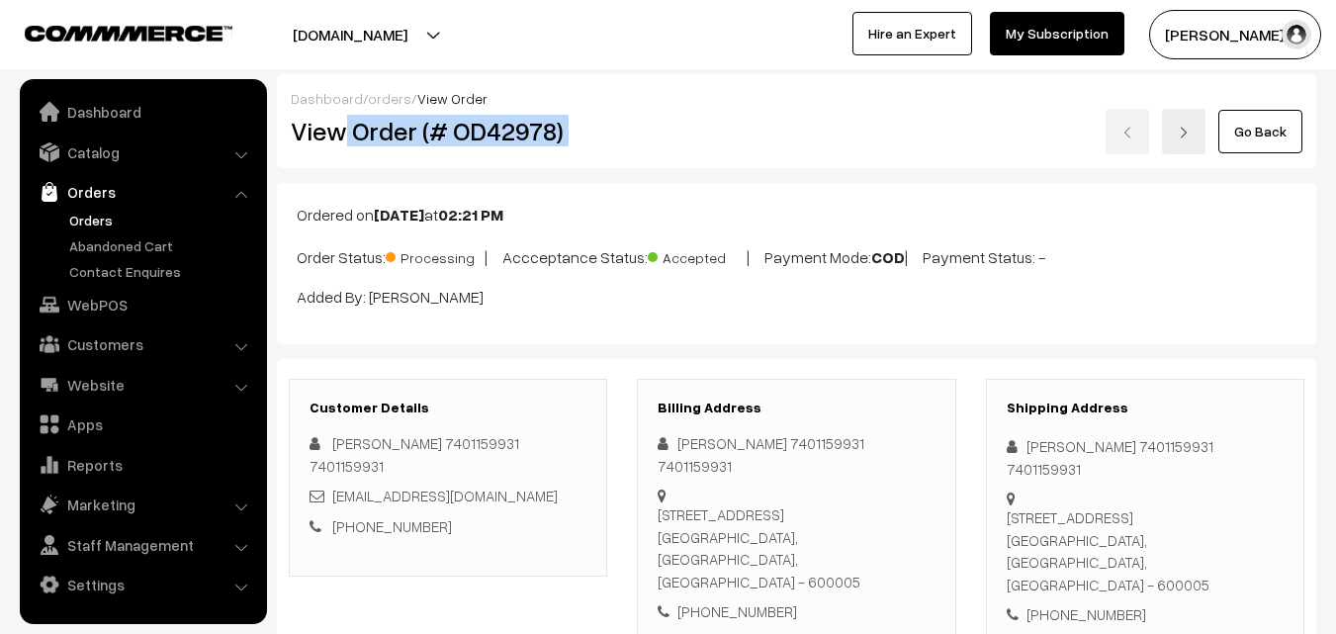
click at [91, 216] on link "Orders" at bounding box center [162, 220] width 196 height 21
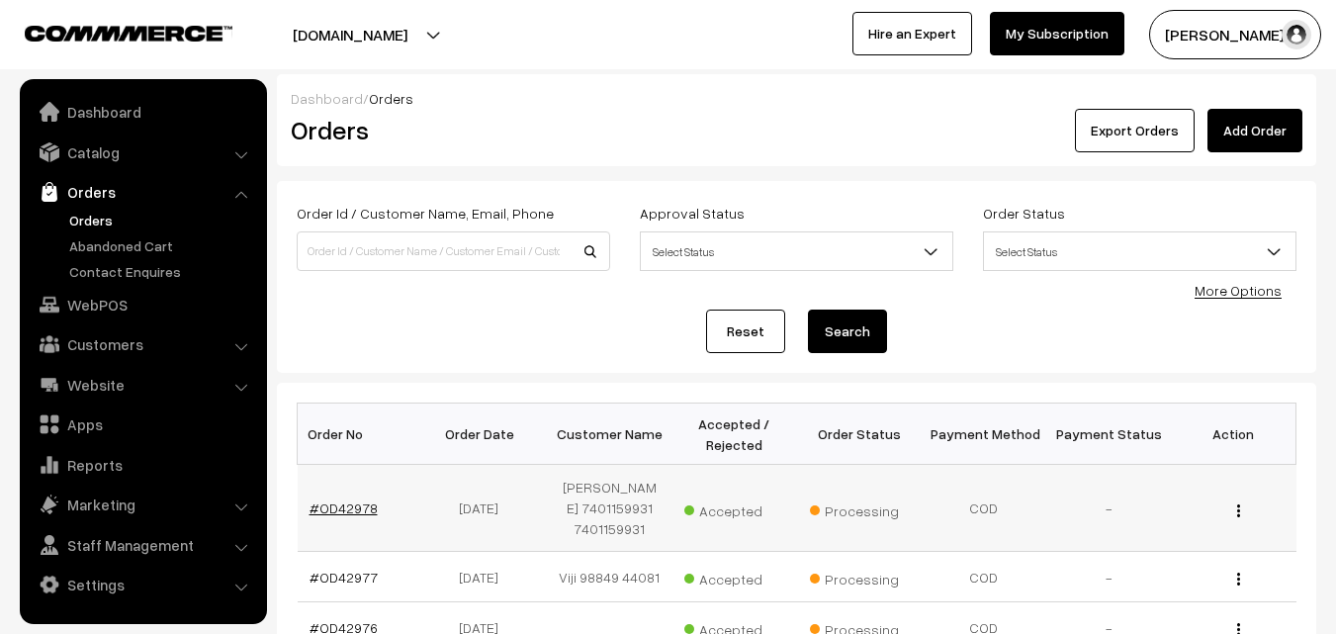
click at [337, 500] on link "#OD42978" at bounding box center [343, 507] width 68 height 17
click at [338, 502] on link "#OD42978" at bounding box center [343, 507] width 68 height 17
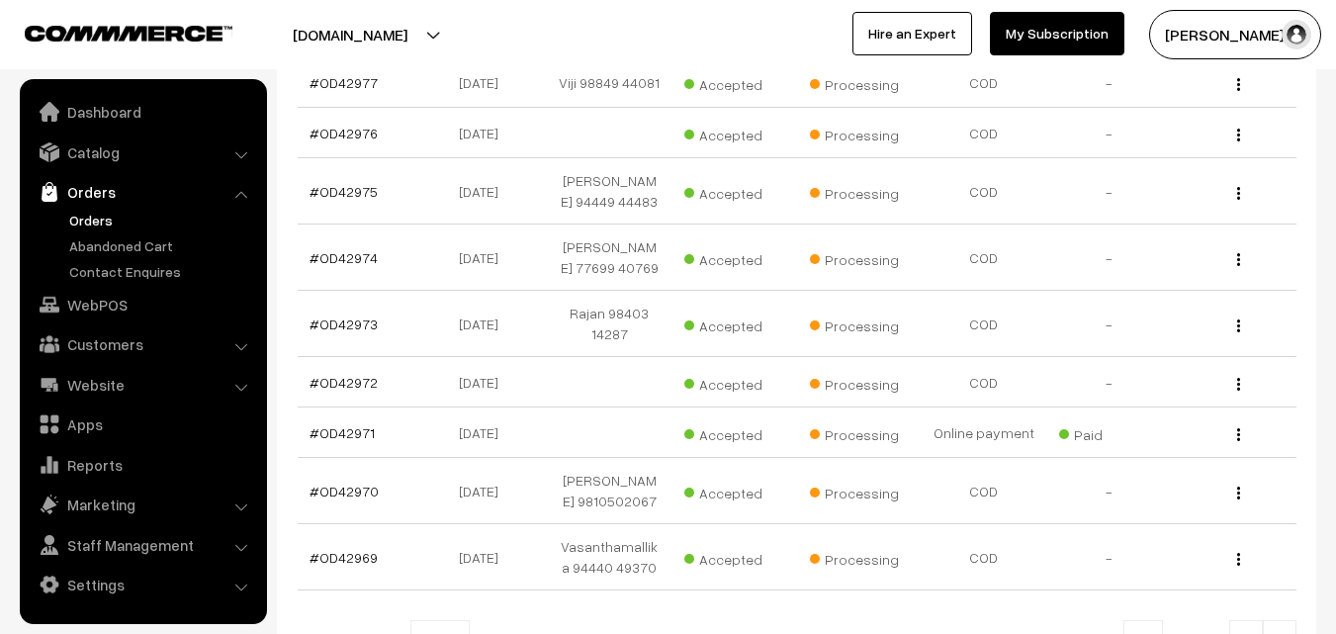
scroll to position [619, 0]
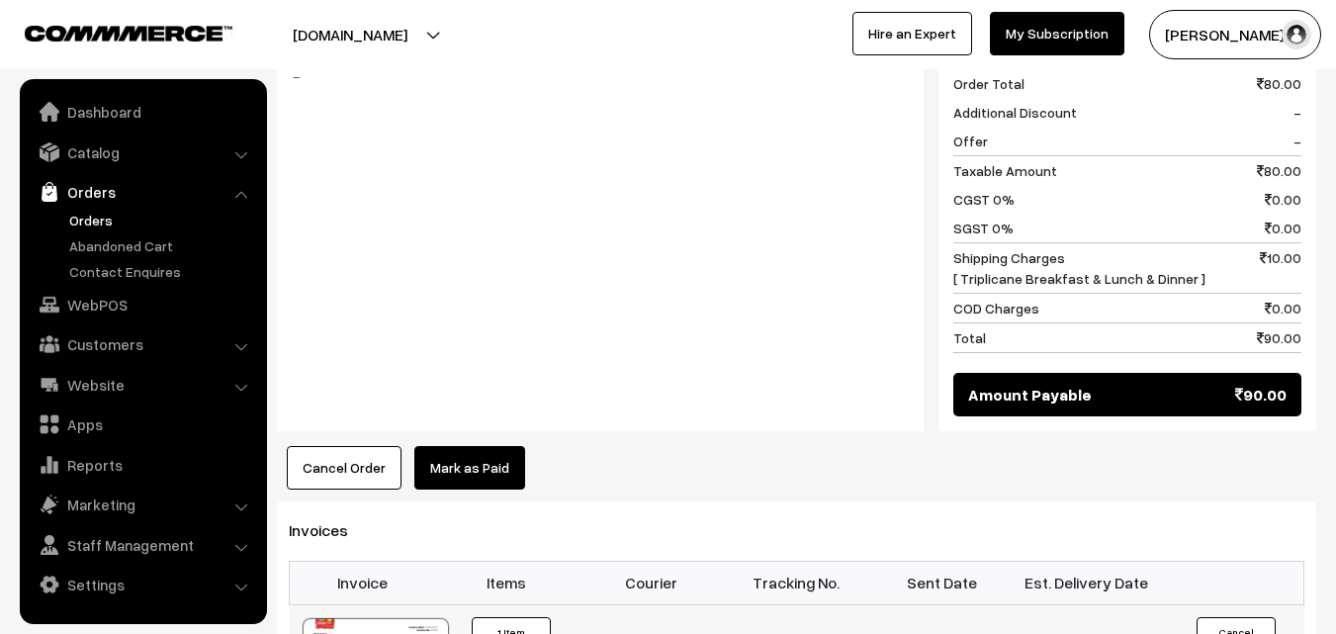
scroll to position [1088, 0]
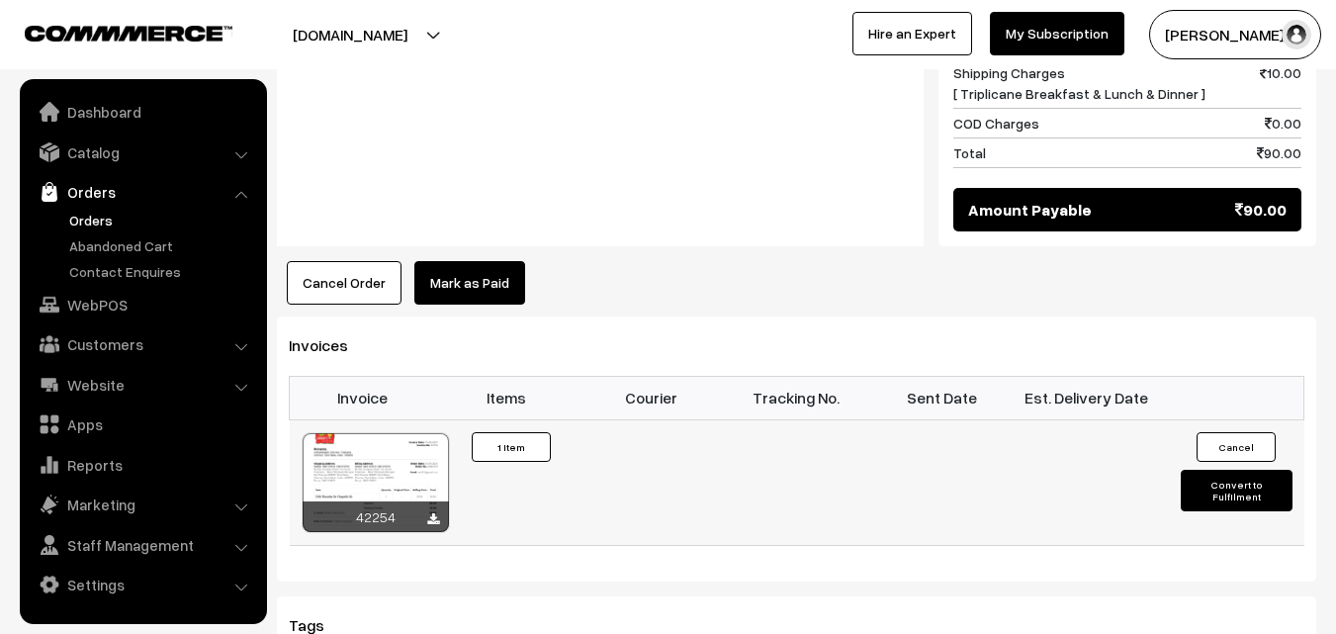
click at [399, 433] on div at bounding box center [376, 482] width 146 height 99
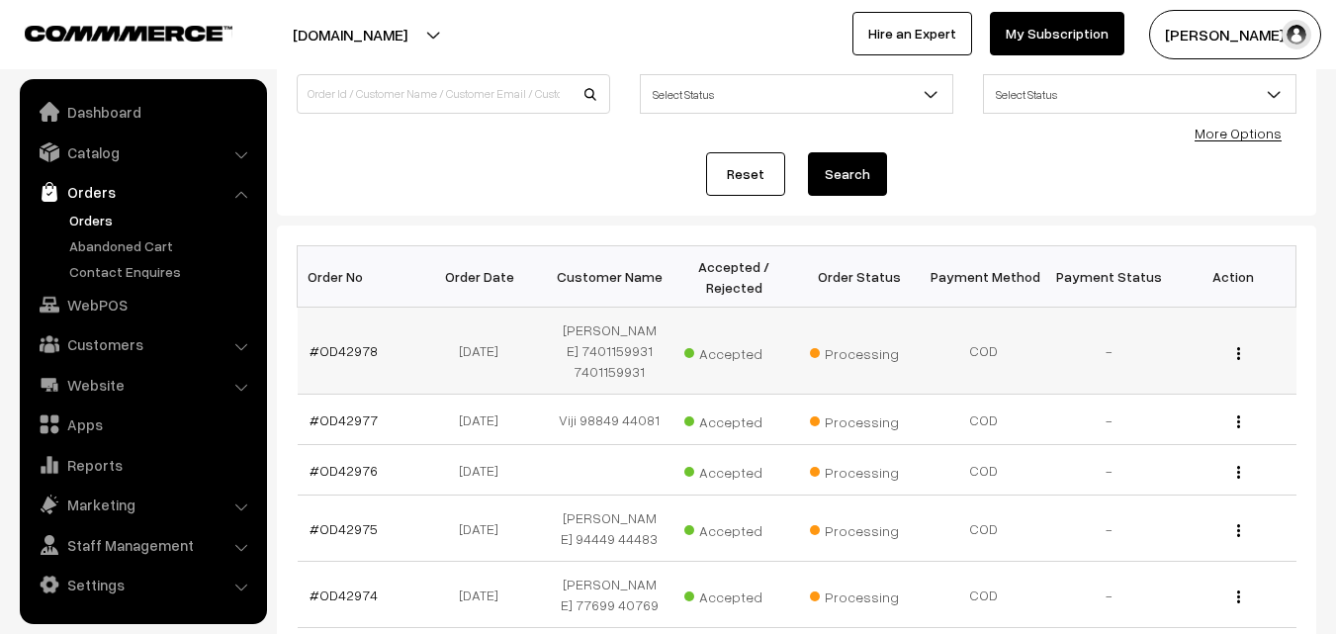
scroll to position [127, 0]
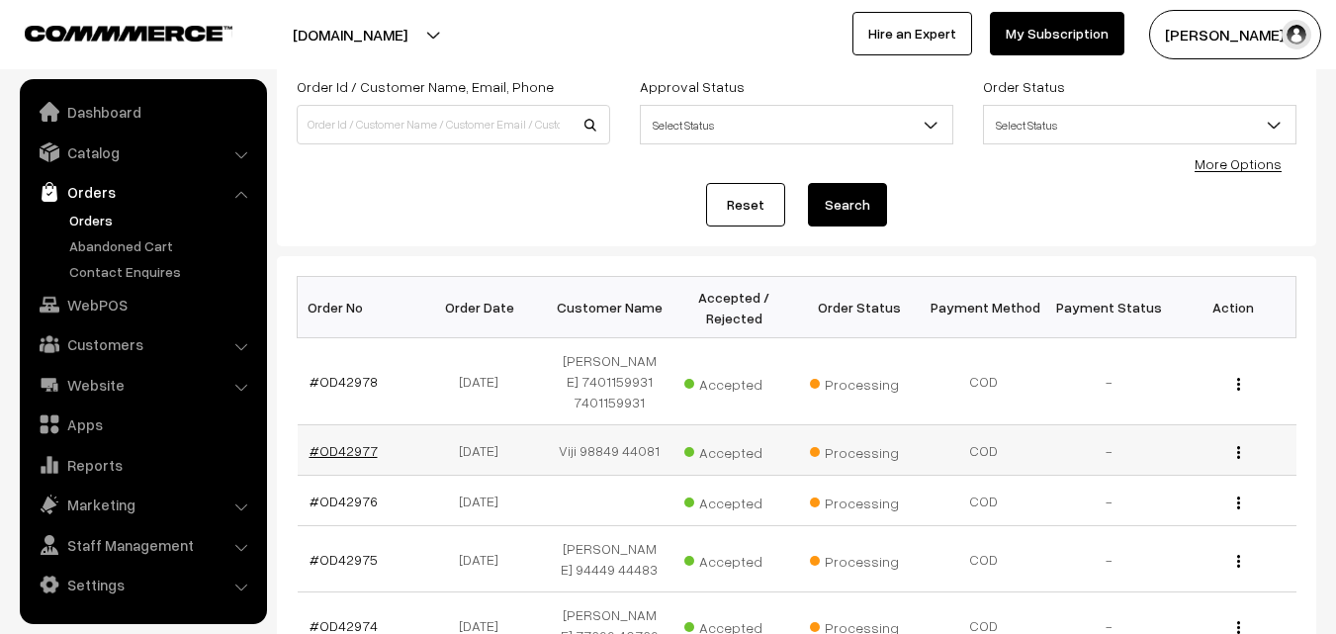
click at [353, 448] on link "#OD42977" at bounding box center [343, 450] width 68 height 17
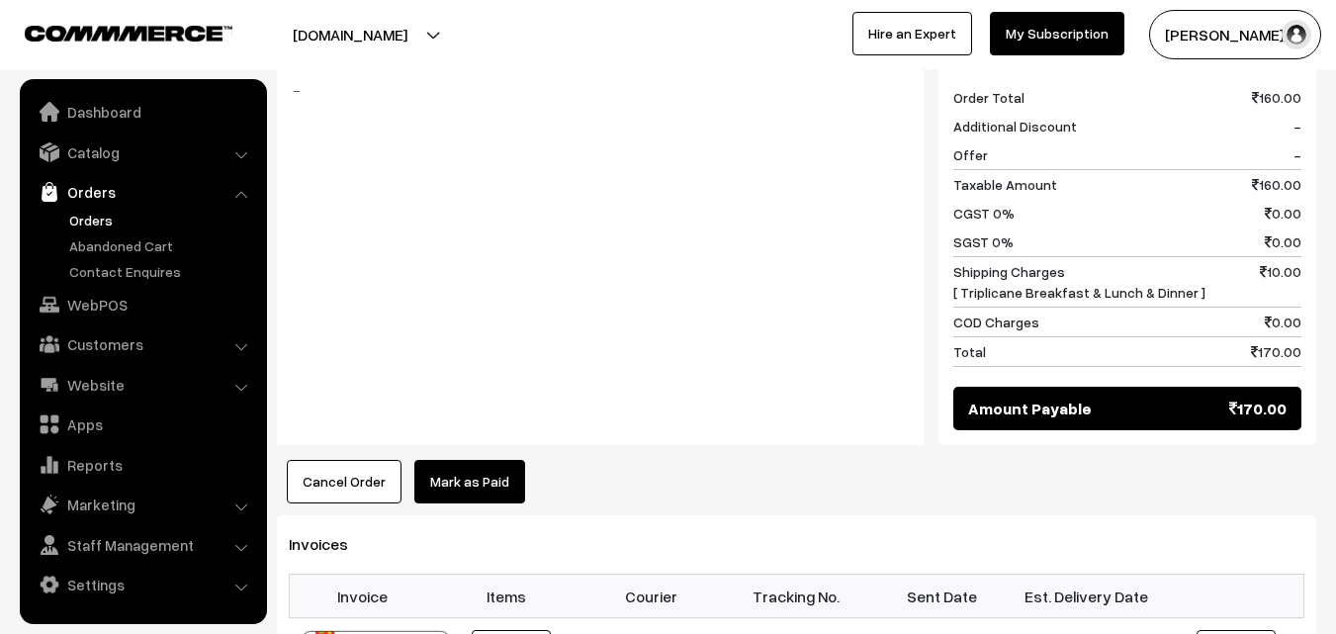
scroll to position [1384, 0]
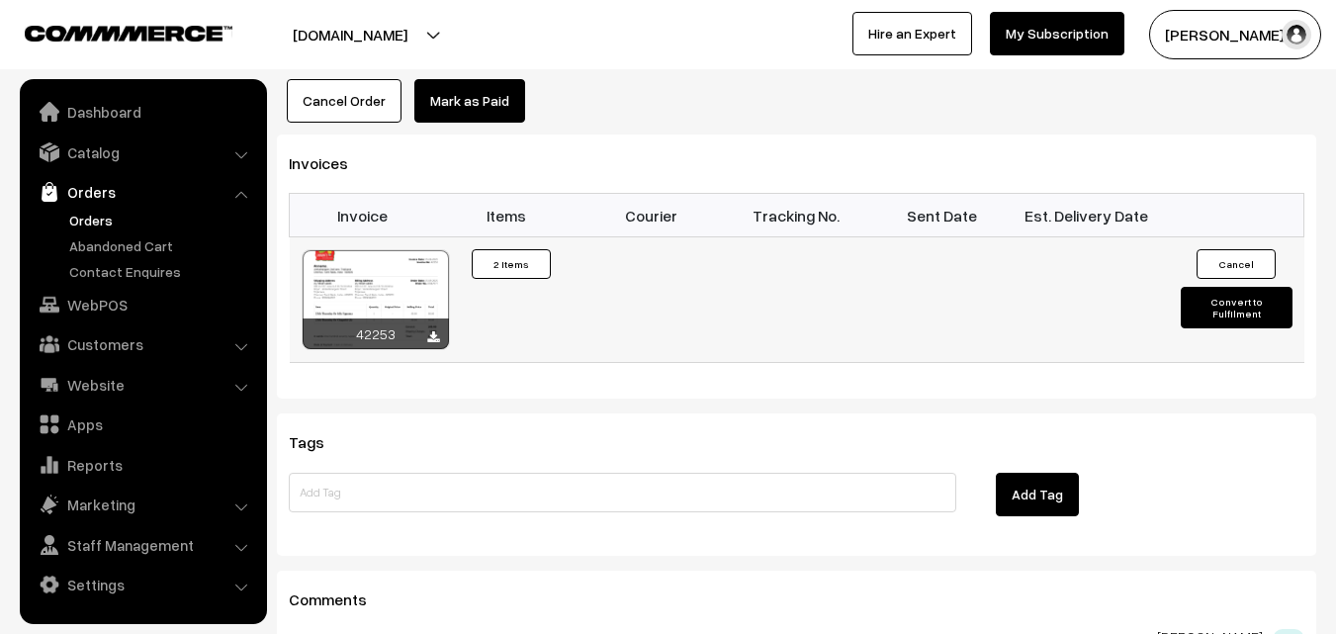
click at [387, 250] on div at bounding box center [376, 299] width 146 height 99
